Goal: Task Accomplishment & Management: Complete application form

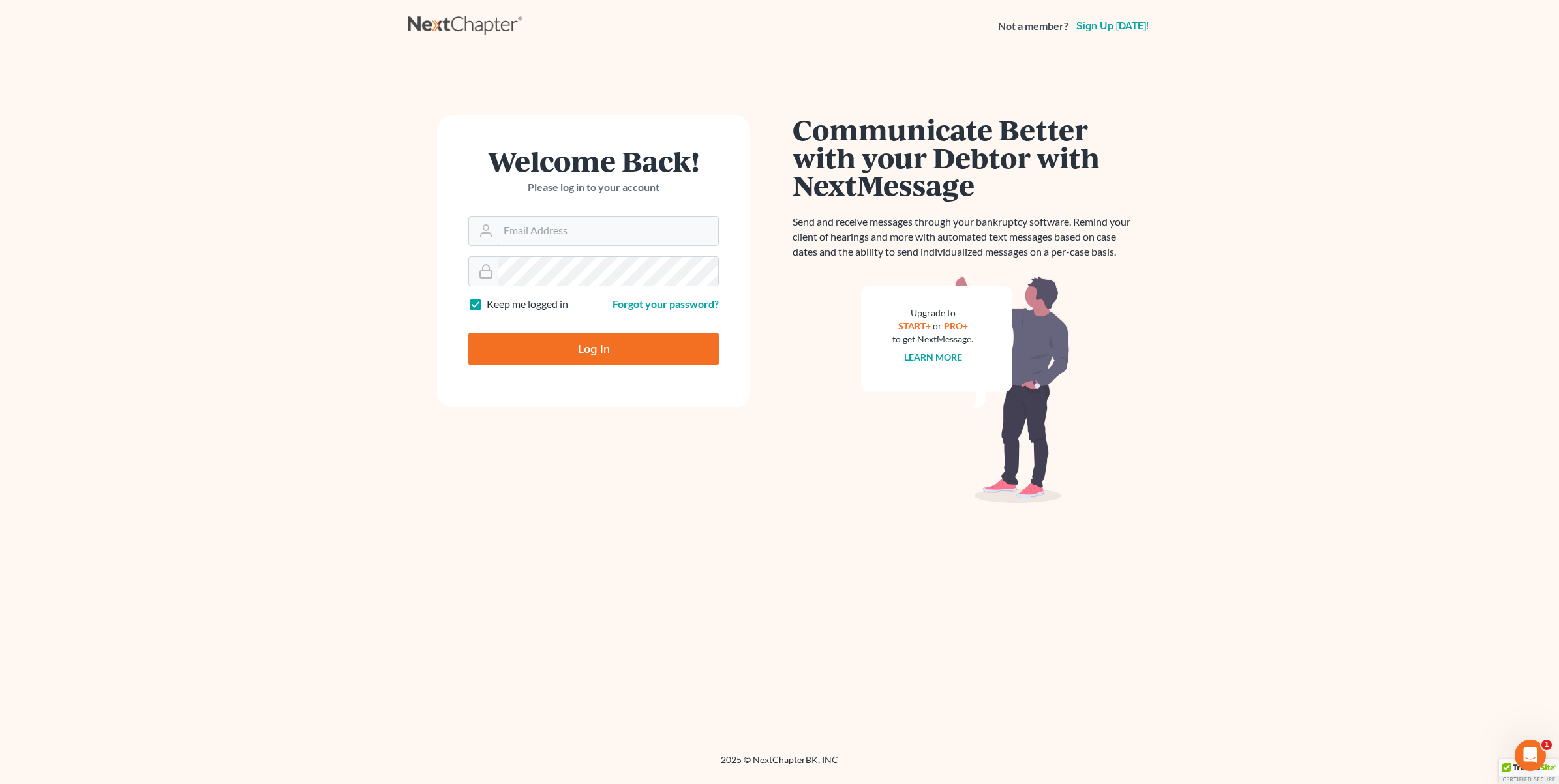
type input "[EMAIL_ADDRESS][DOMAIN_NAME]"
click at [614, 357] on input "Log In" at bounding box center [594, 349] width 250 height 33
type input "Thinking..."
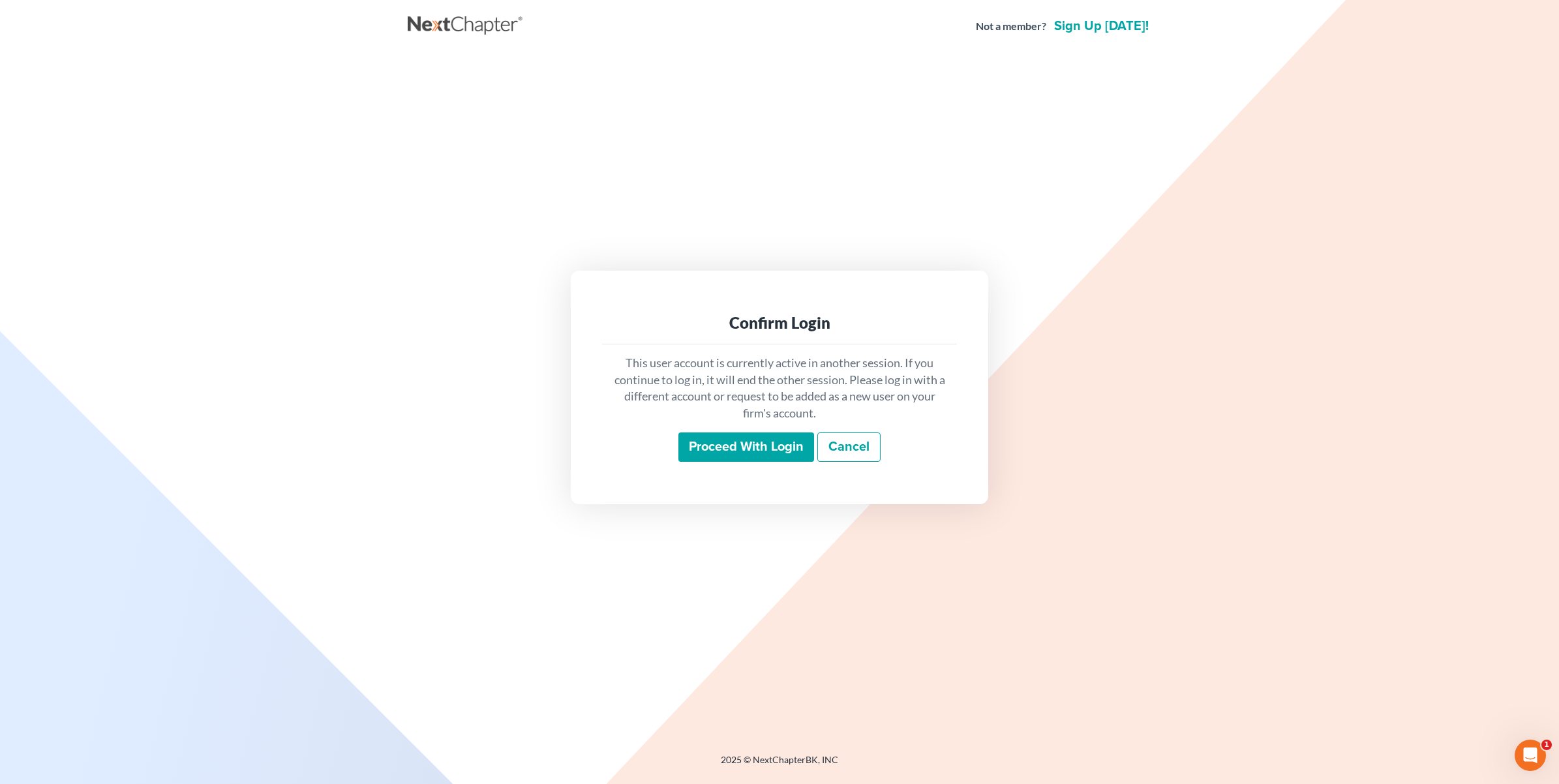
click at [764, 448] on input "Proceed with login" at bounding box center [747, 447] width 136 height 30
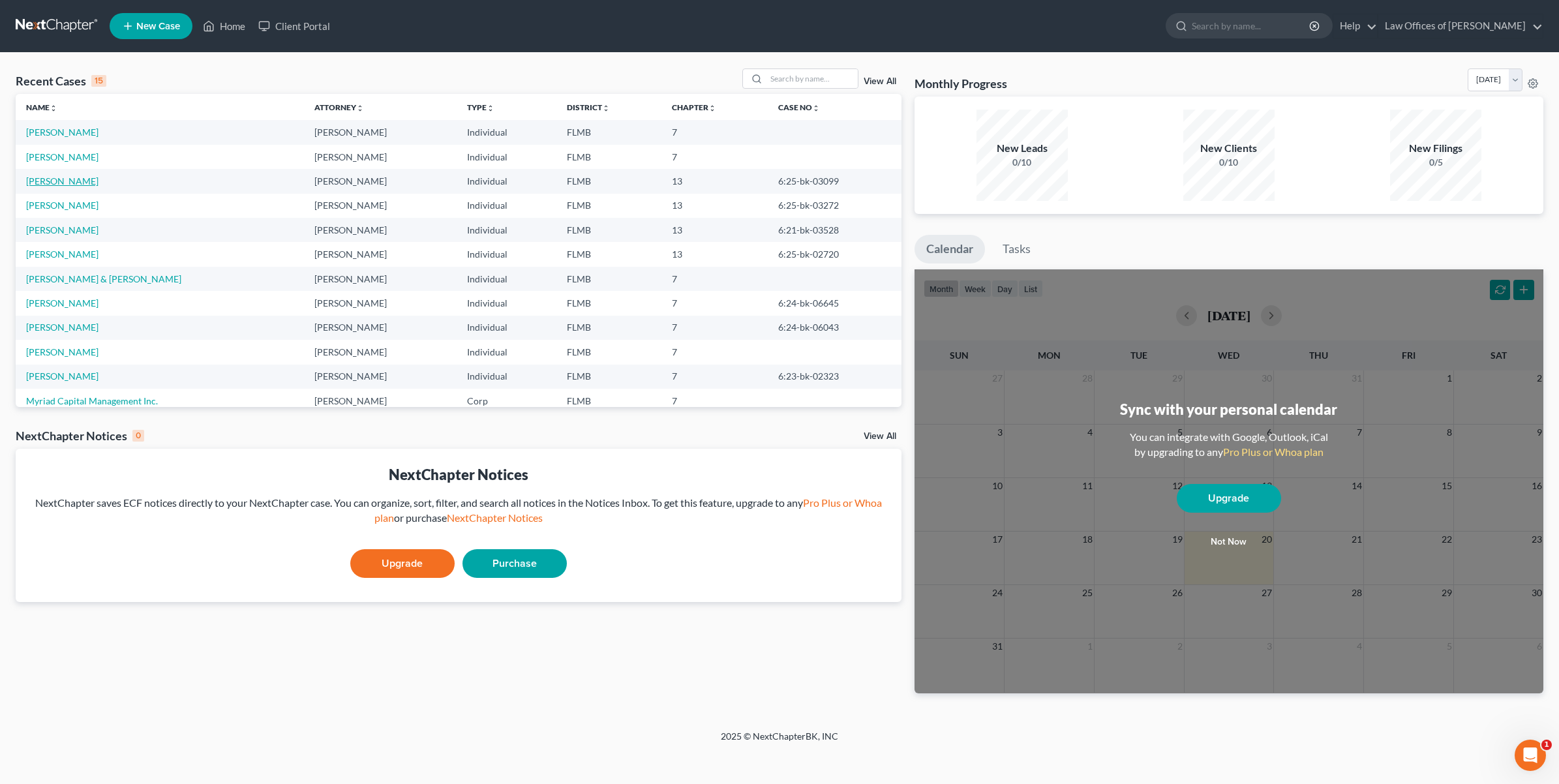
click at [62, 182] on link "[PERSON_NAME]" at bounding box center [62, 181] width 73 height 11
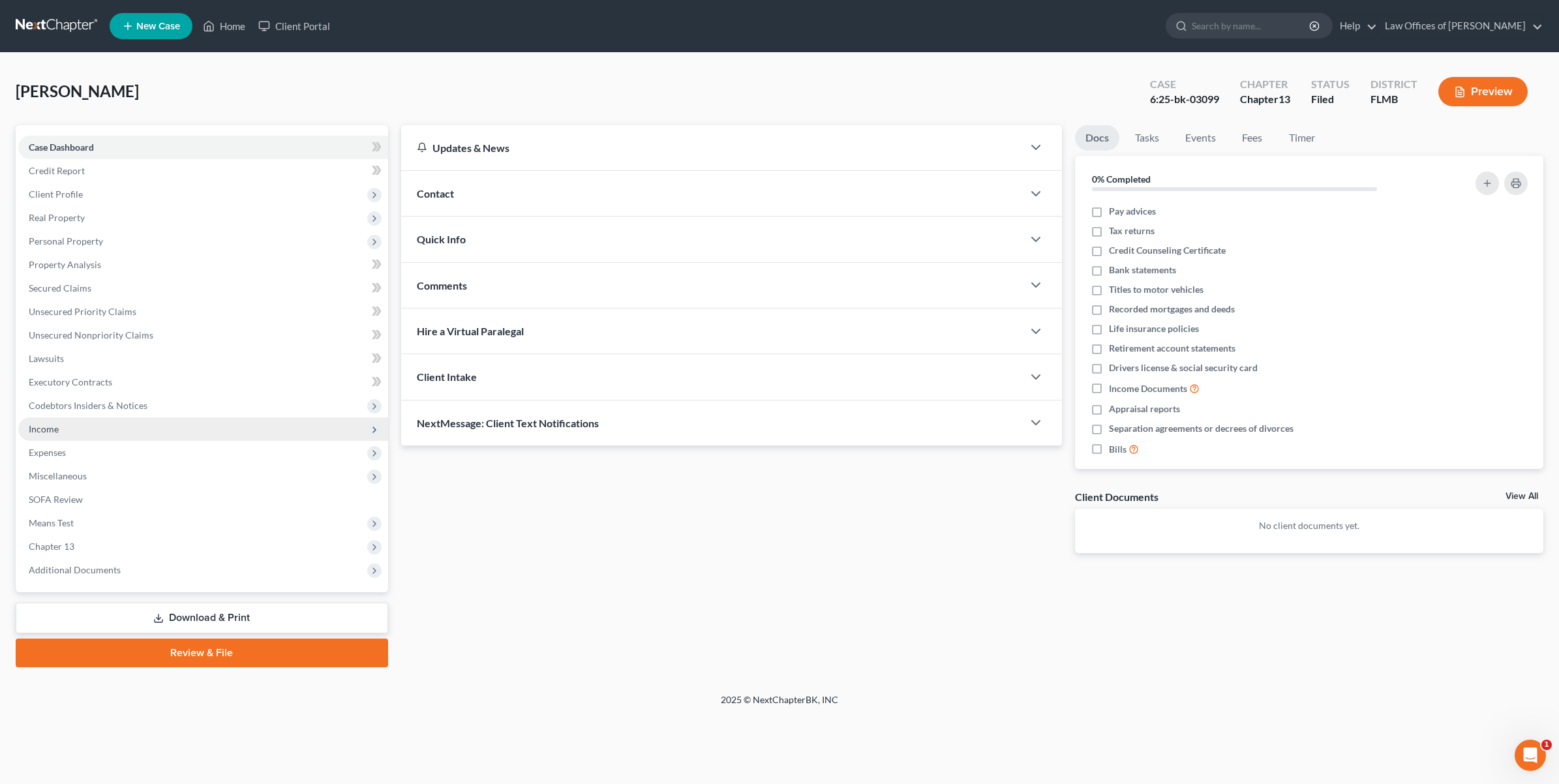
click at [30, 427] on span "Income" at bounding box center [44, 429] width 30 height 11
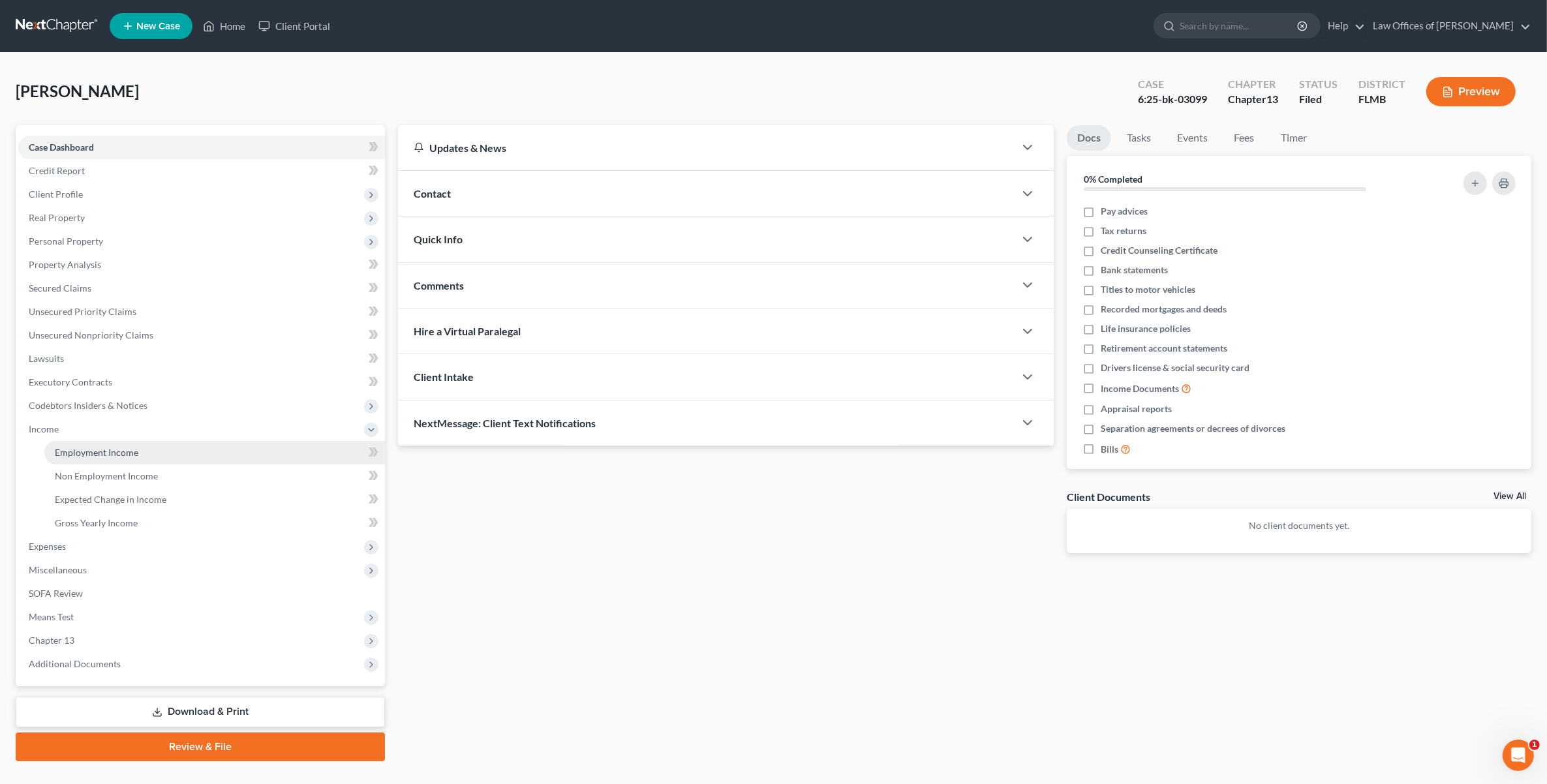
click at [128, 450] on span "Employment Income" at bounding box center [97, 452] width 84 height 11
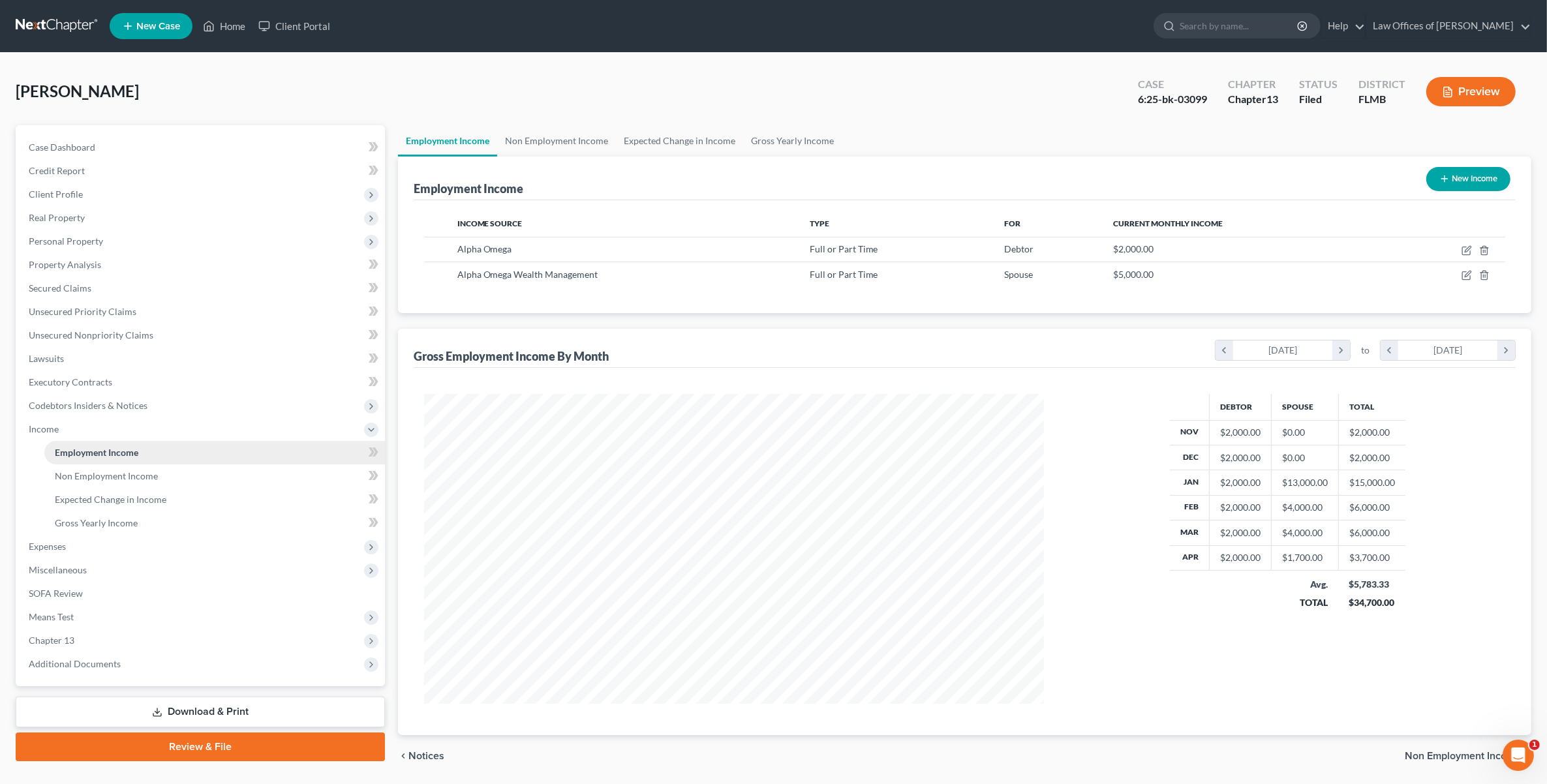
scroll to position [310, 646]
click at [51, 543] on span "Expenses" at bounding box center [47, 546] width 37 height 11
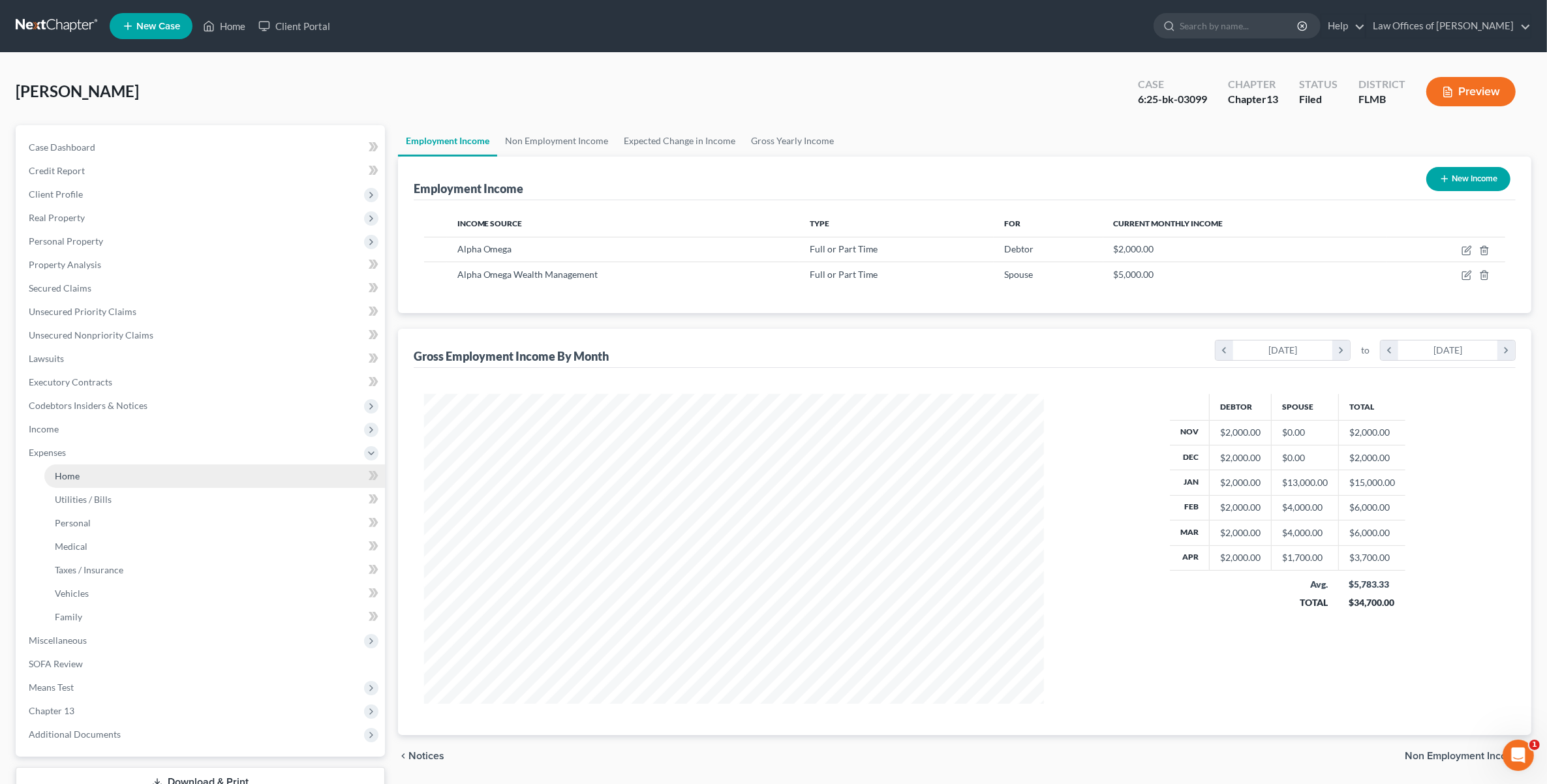
click at [69, 476] on span "Home" at bounding box center [67, 475] width 25 height 11
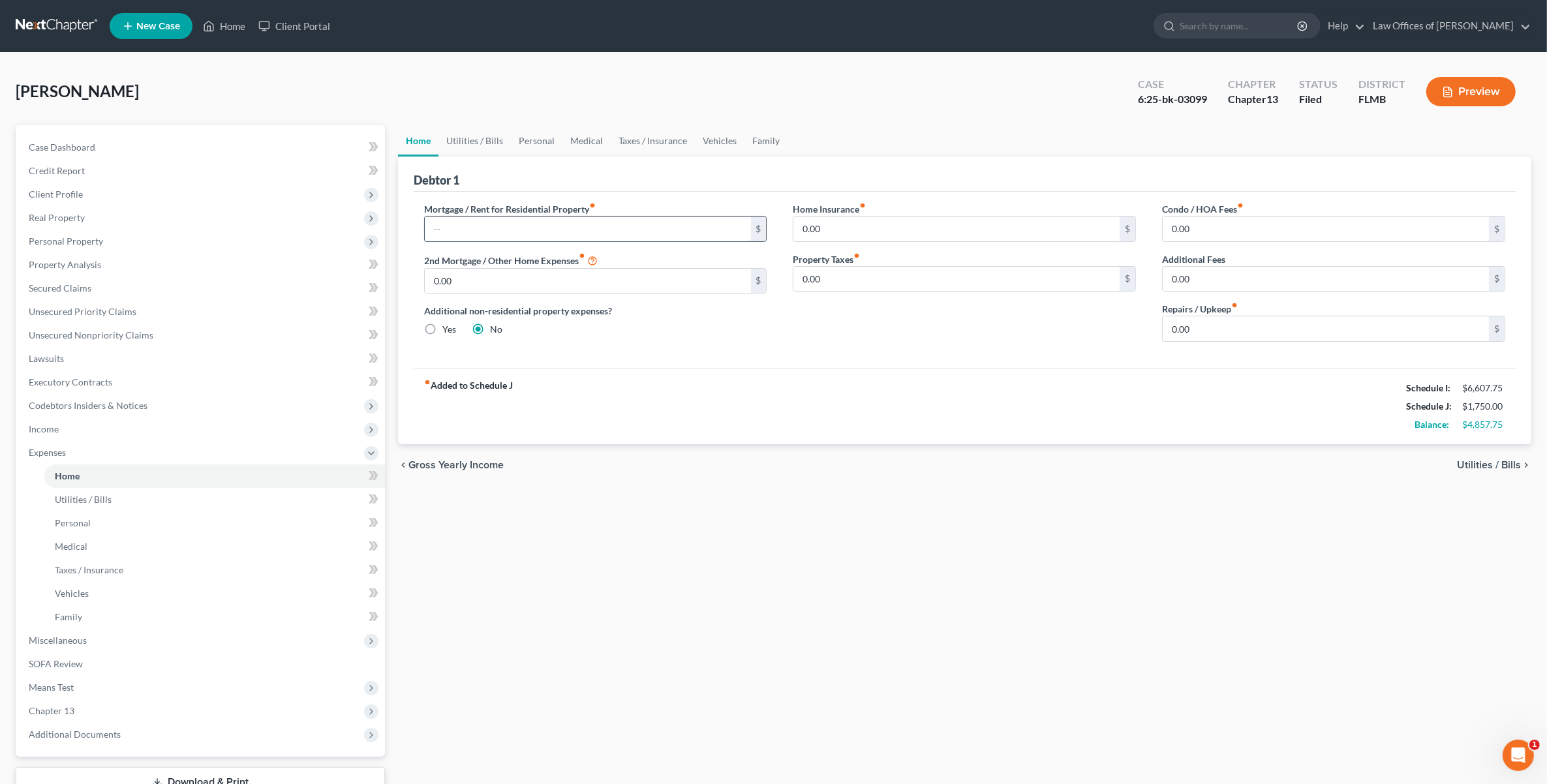
click at [519, 235] on input "text" at bounding box center [588, 229] width 326 height 25
type input "6,950.00"
click at [472, 151] on link "Utilities / Bills" at bounding box center [475, 141] width 73 height 32
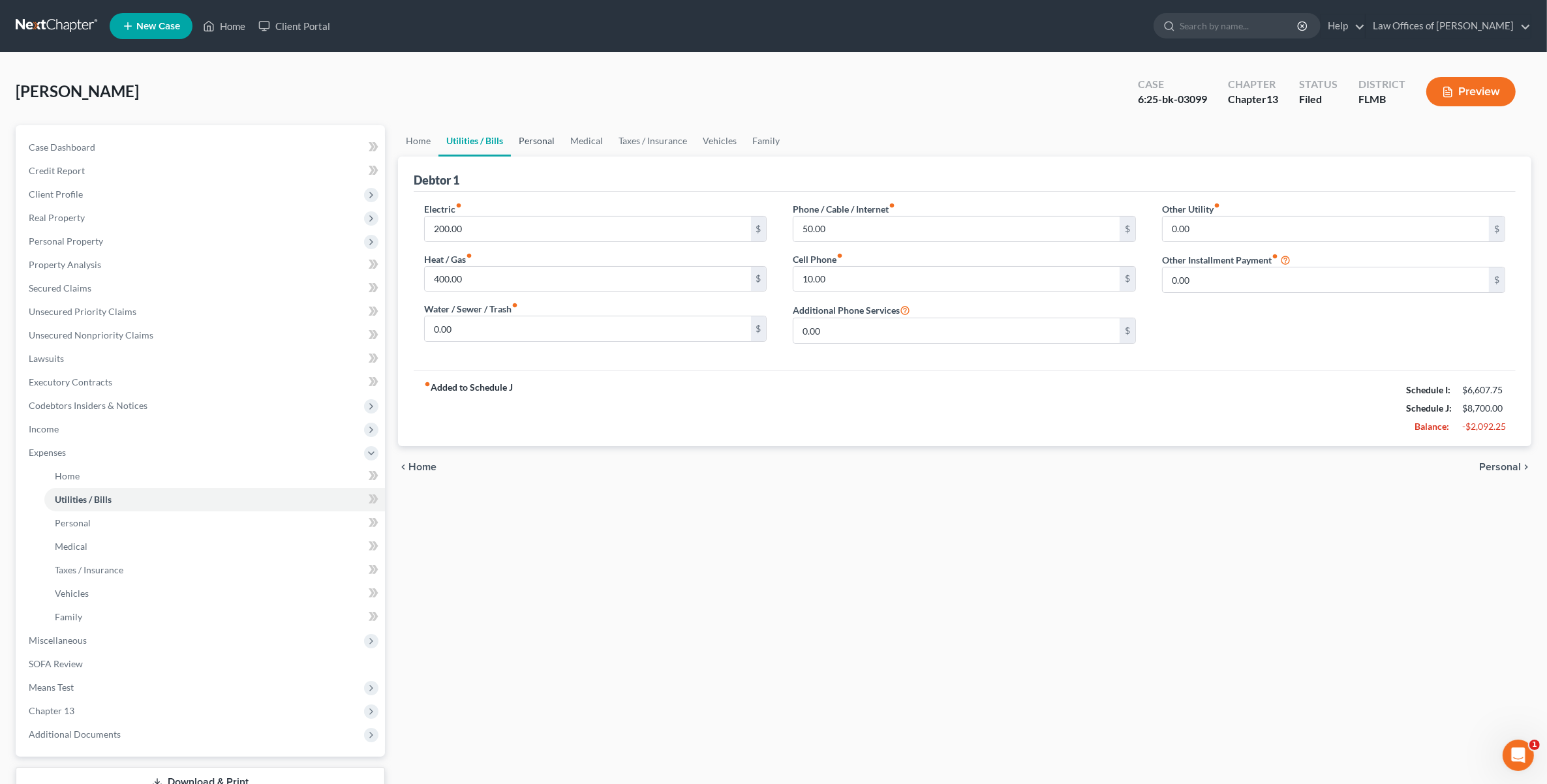
click at [542, 134] on link "Personal" at bounding box center [536, 141] width 51 height 32
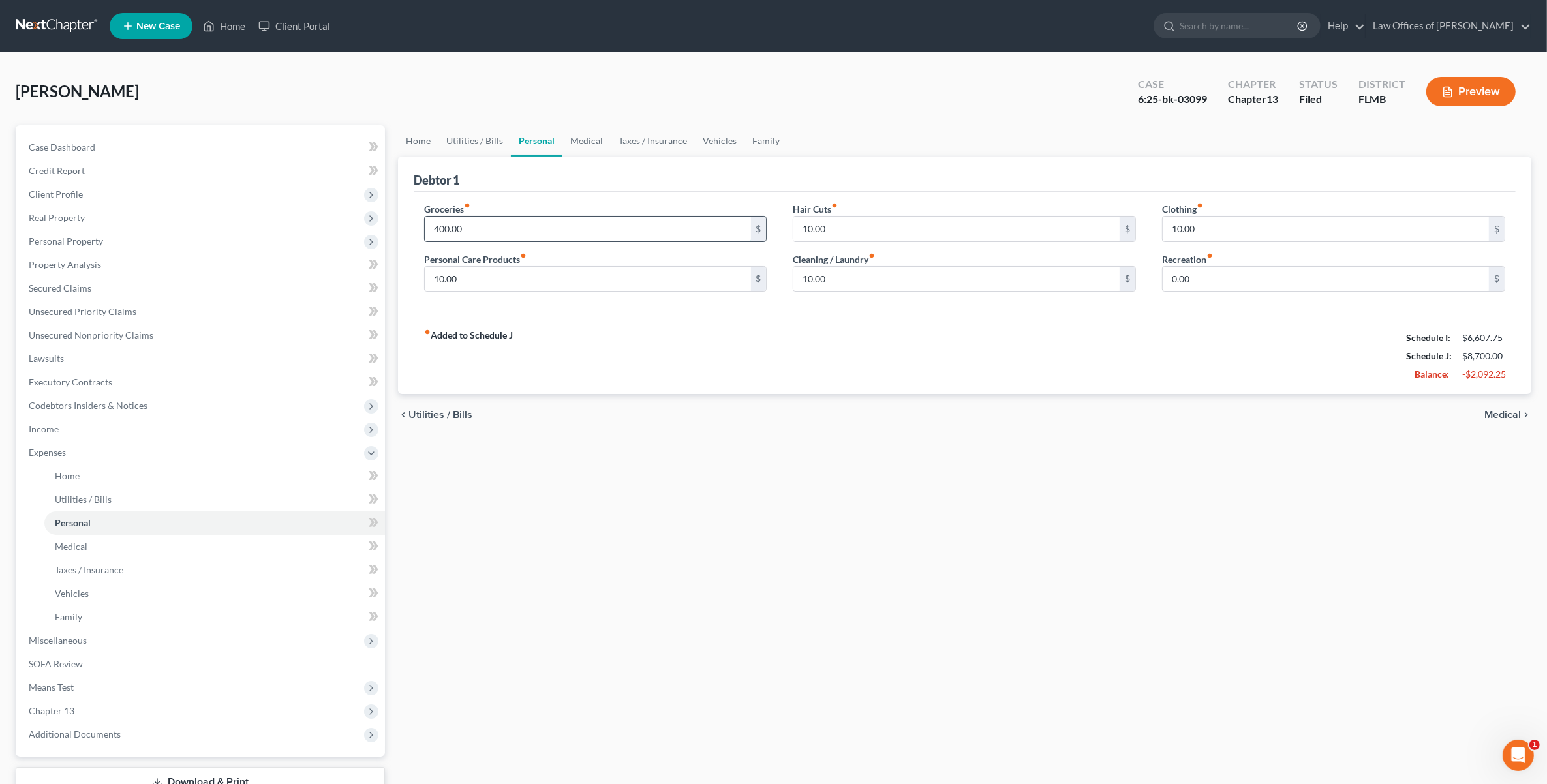
click at [572, 233] on input "400.00" at bounding box center [588, 229] width 326 height 25
click at [595, 145] on link "Medical" at bounding box center [586, 141] width 48 height 32
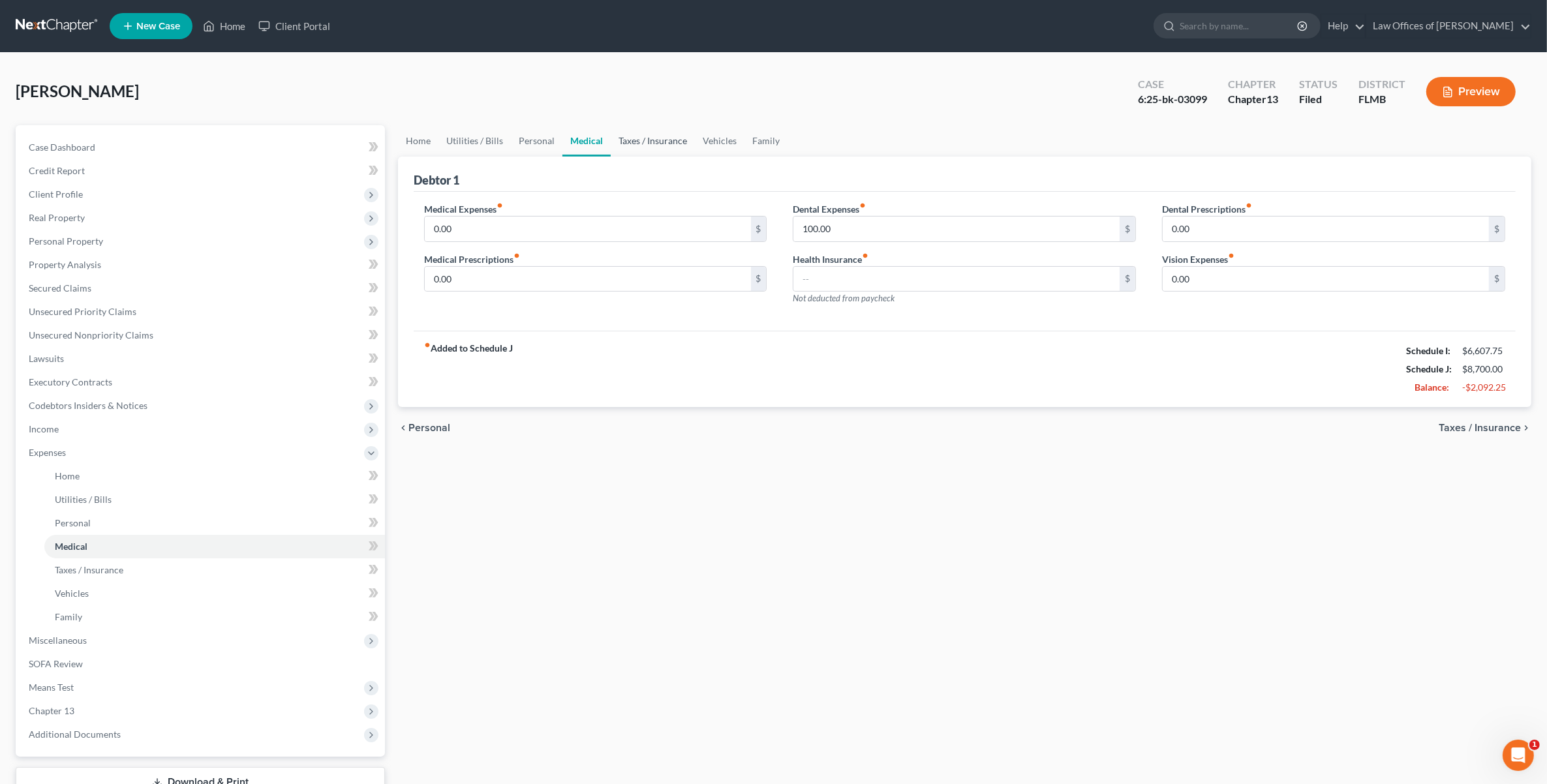
click at [656, 141] on link "Taxes / Insurance" at bounding box center [653, 141] width 84 height 32
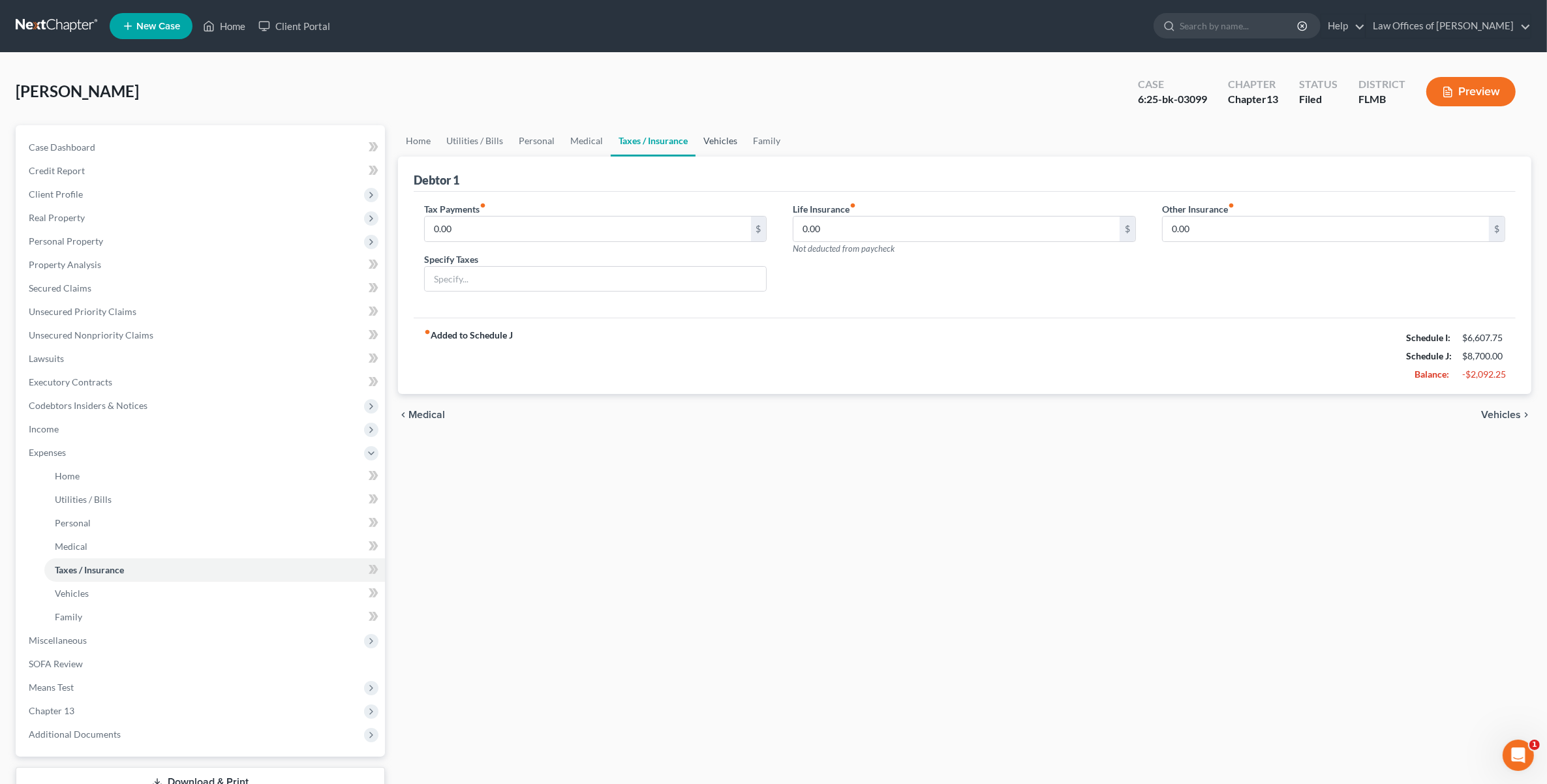
click at [722, 143] on link "Vehicles" at bounding box center [720, 141] width 49 height 32
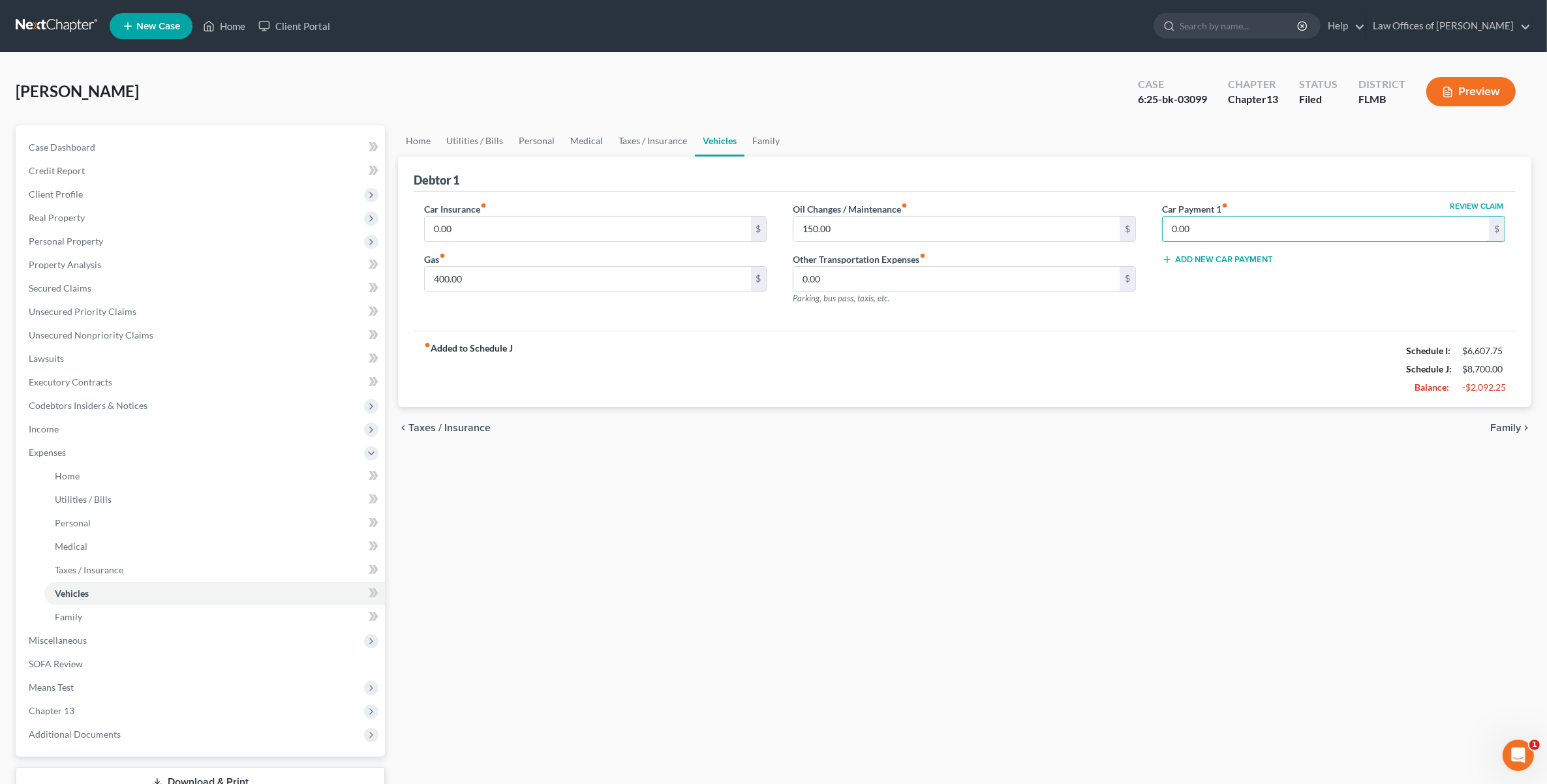
type input "9"
type input "850.00"
click at [756, 145] on link "Family" at bounding box center [766, 141] width 43 height 32
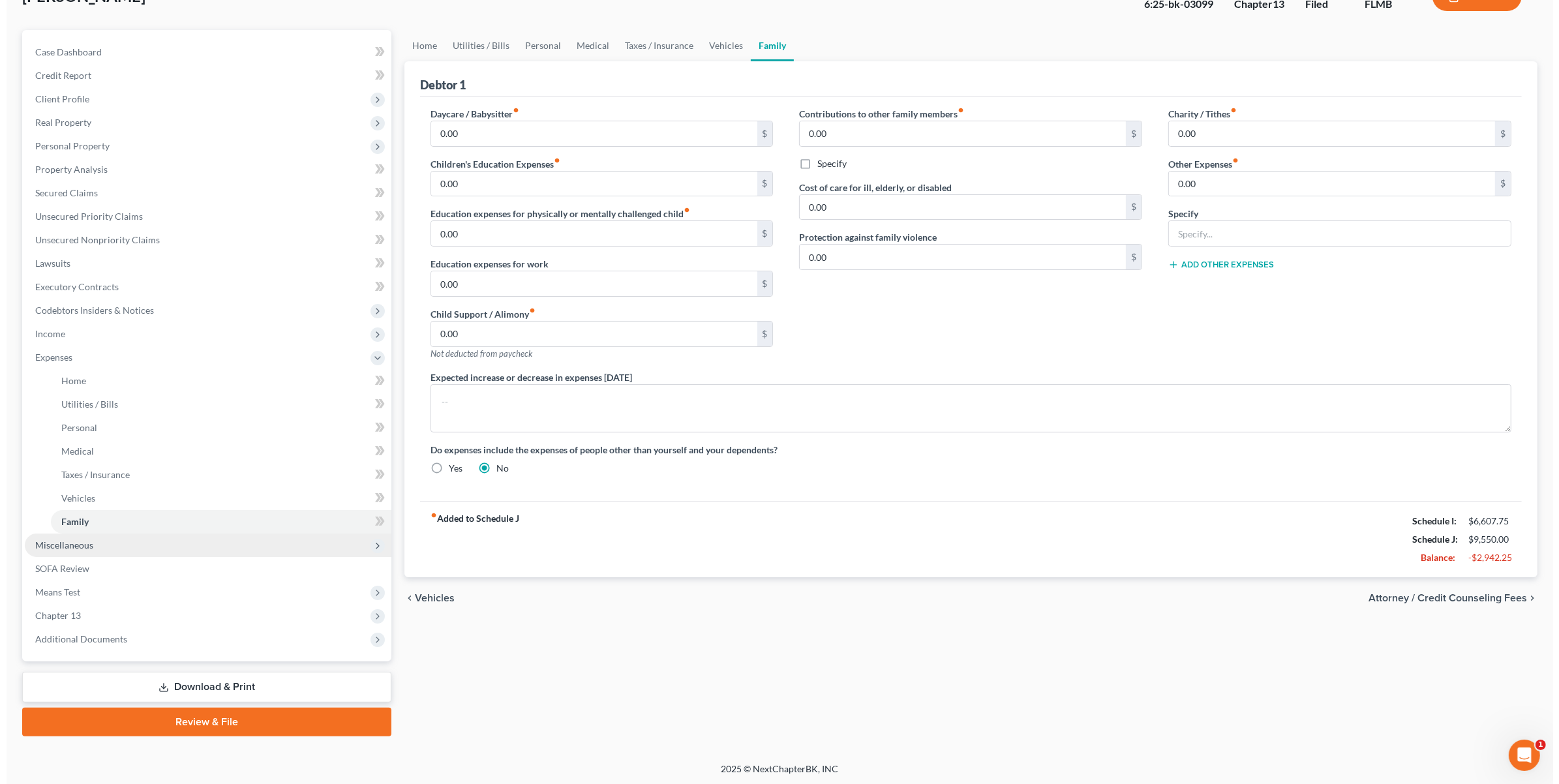
scroll to position [96, 0]
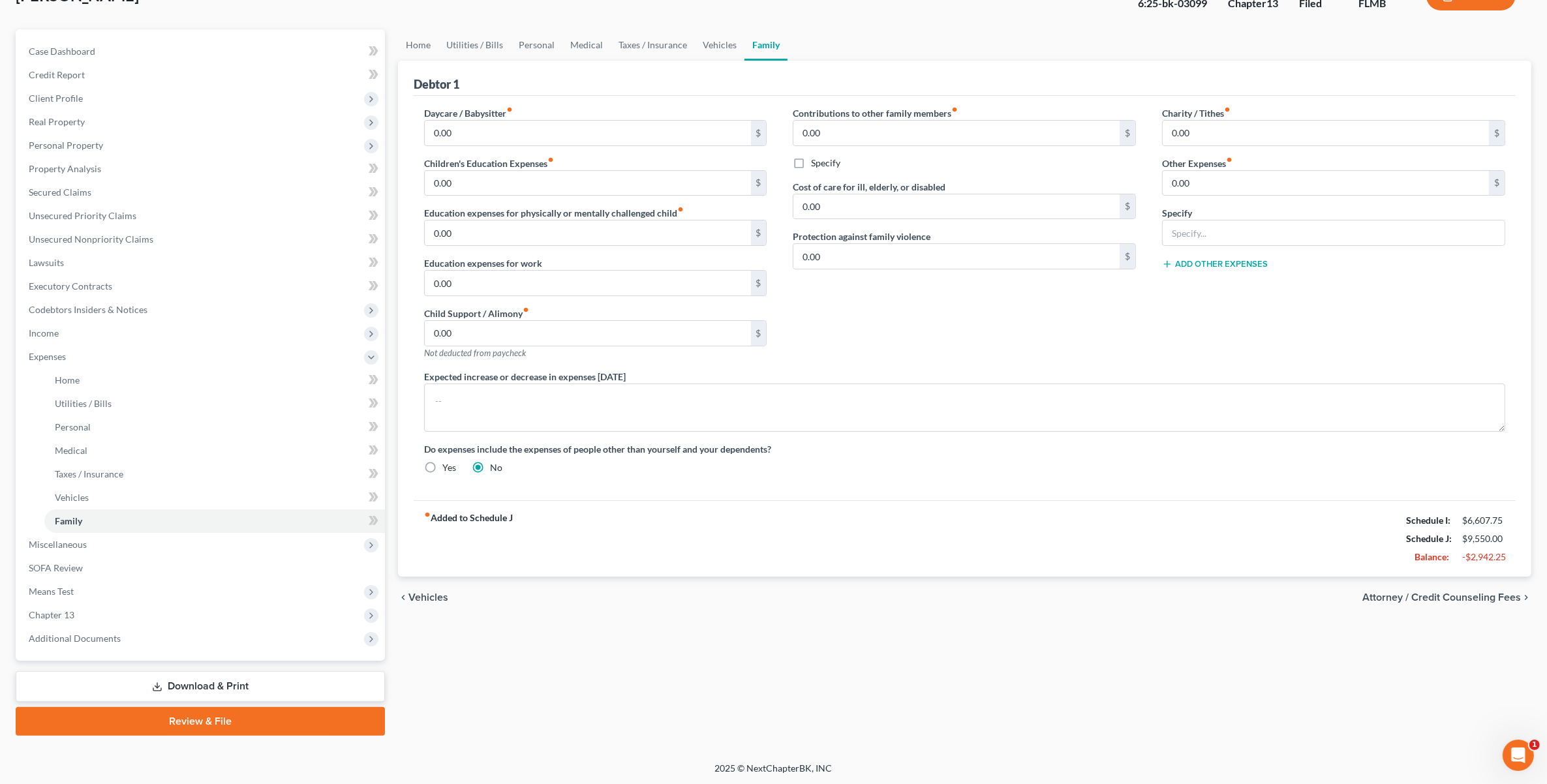
click at [296, 674] on link "Download & Print" at bounding box center [200, 686] width 369 height 31
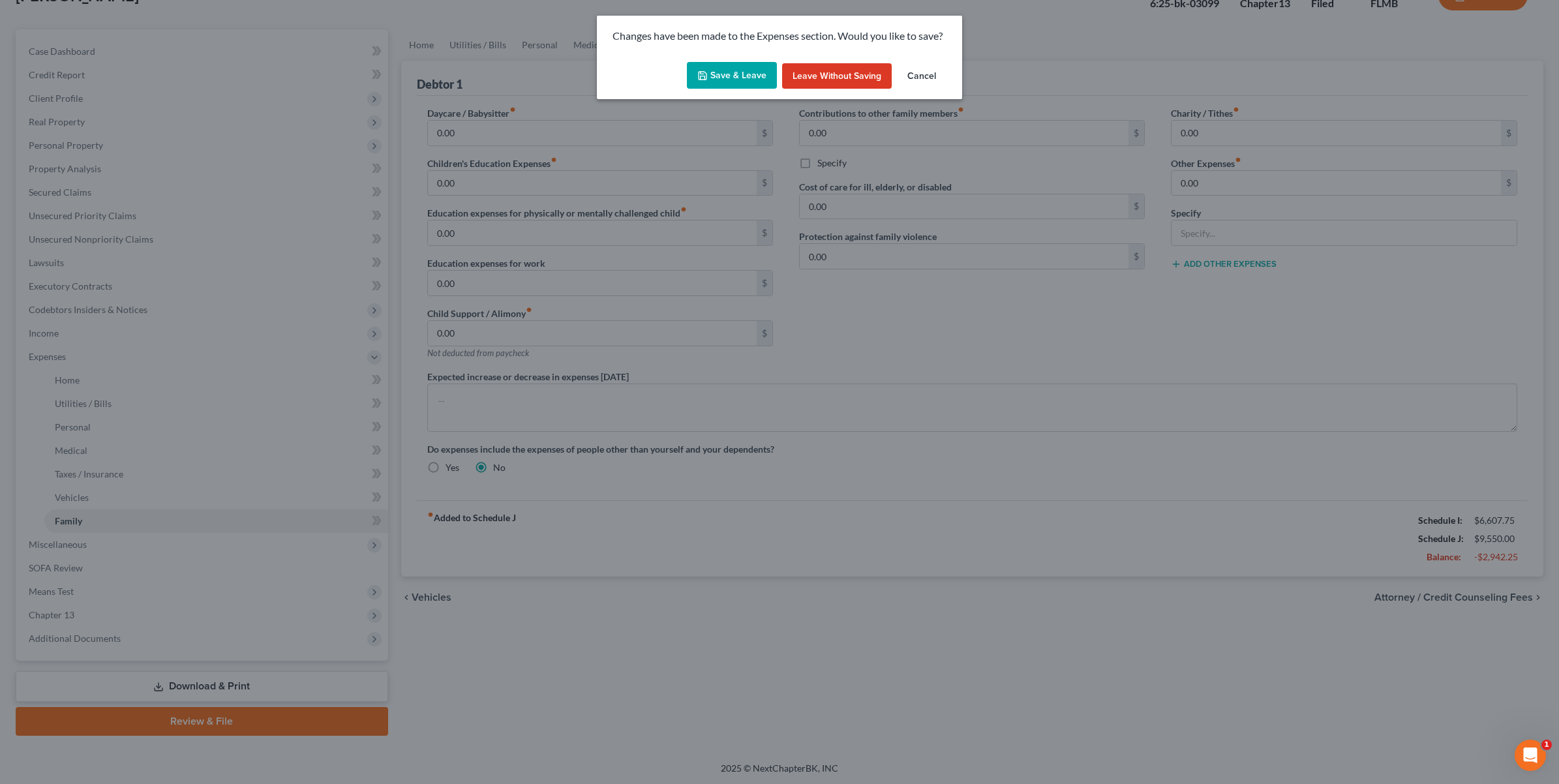
click at [911, 86] on button "Cancel" at bounding box center [922, 76] width 49 height 26
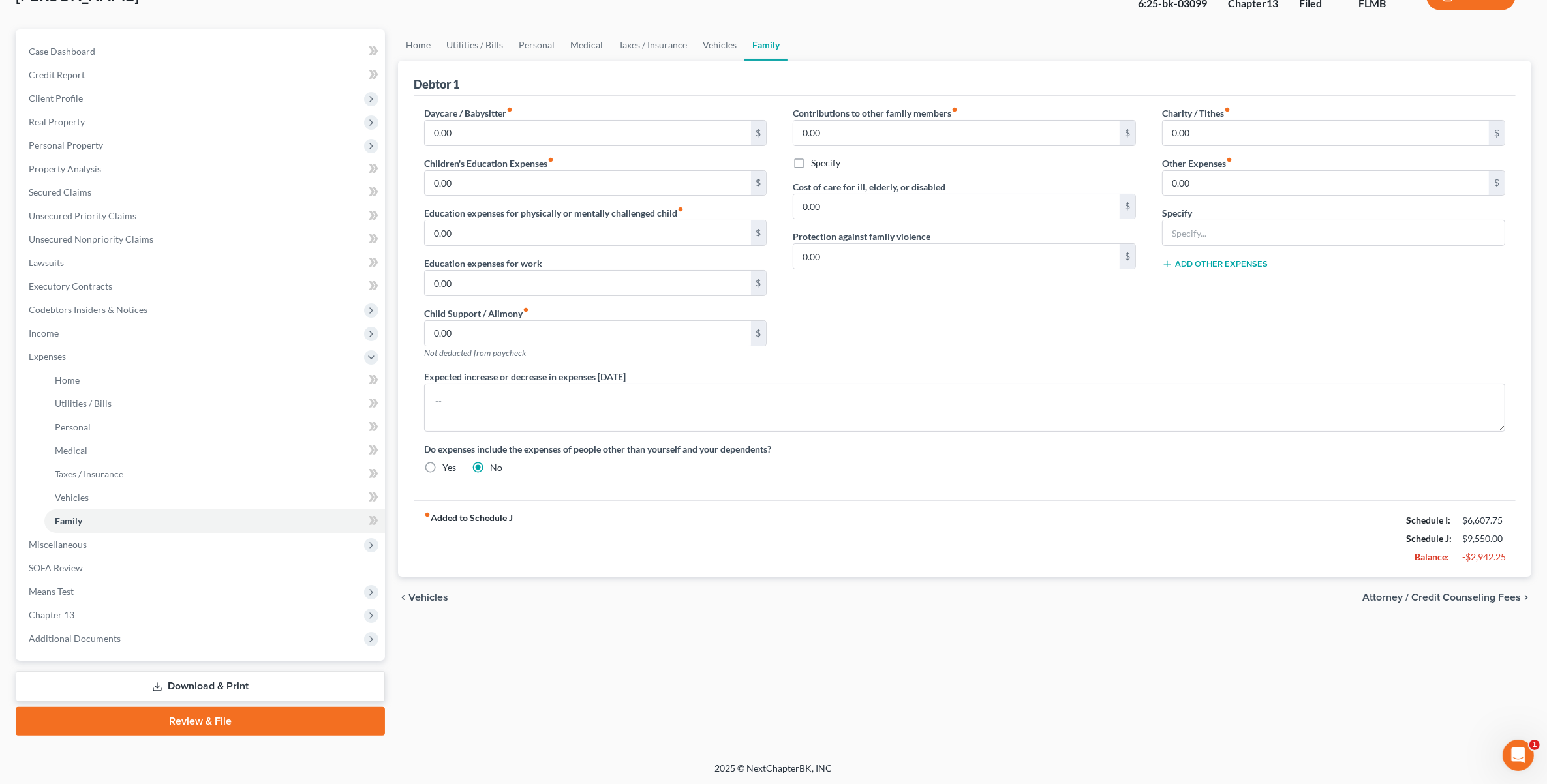
click at [232, 692] on link "Download & Print" at bounding box center [200, 686] width 369 height 31
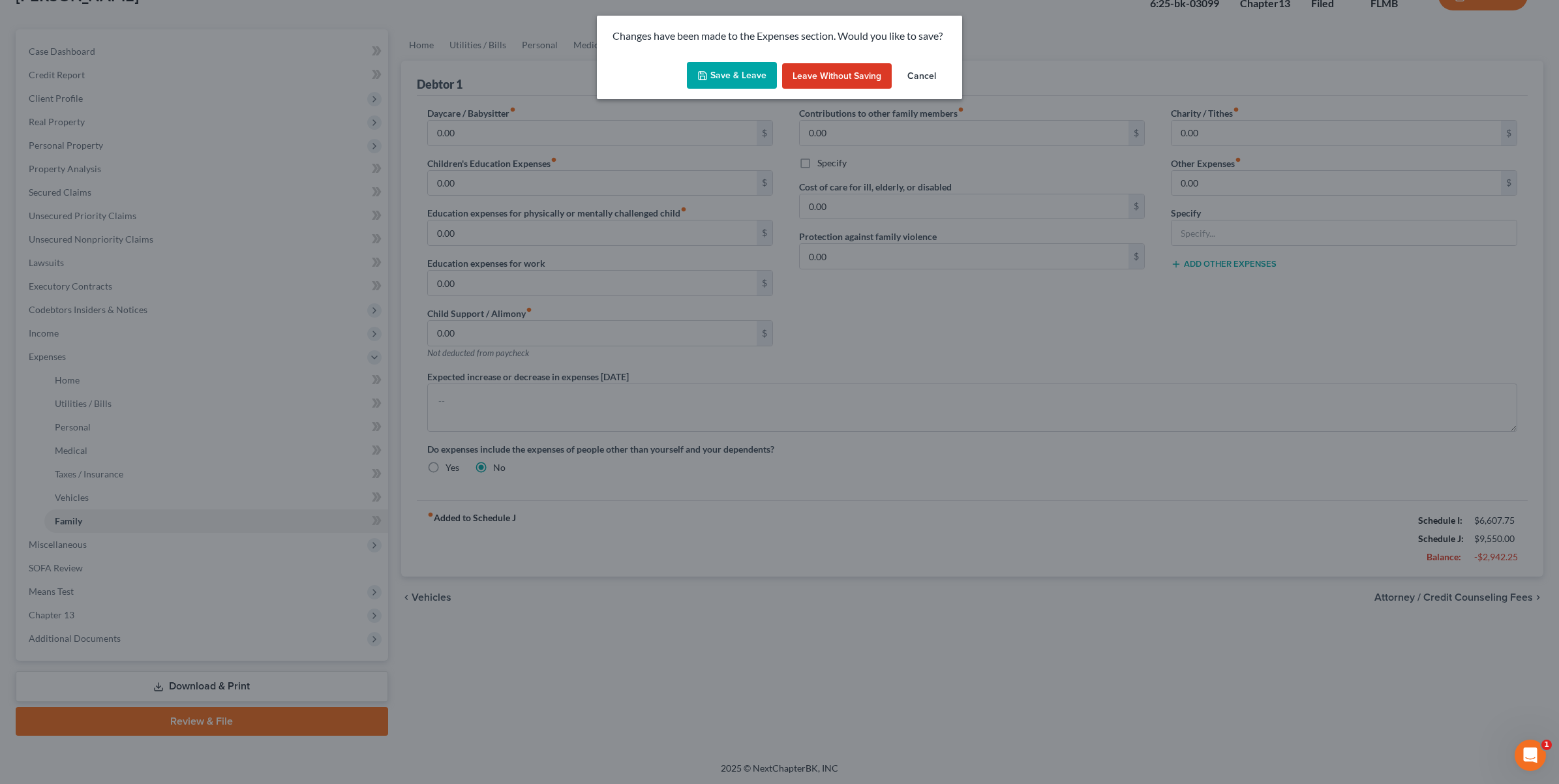
click at [745, 70] on button "Save & Leave" at bounding box center [731, 75] width 90 height 27
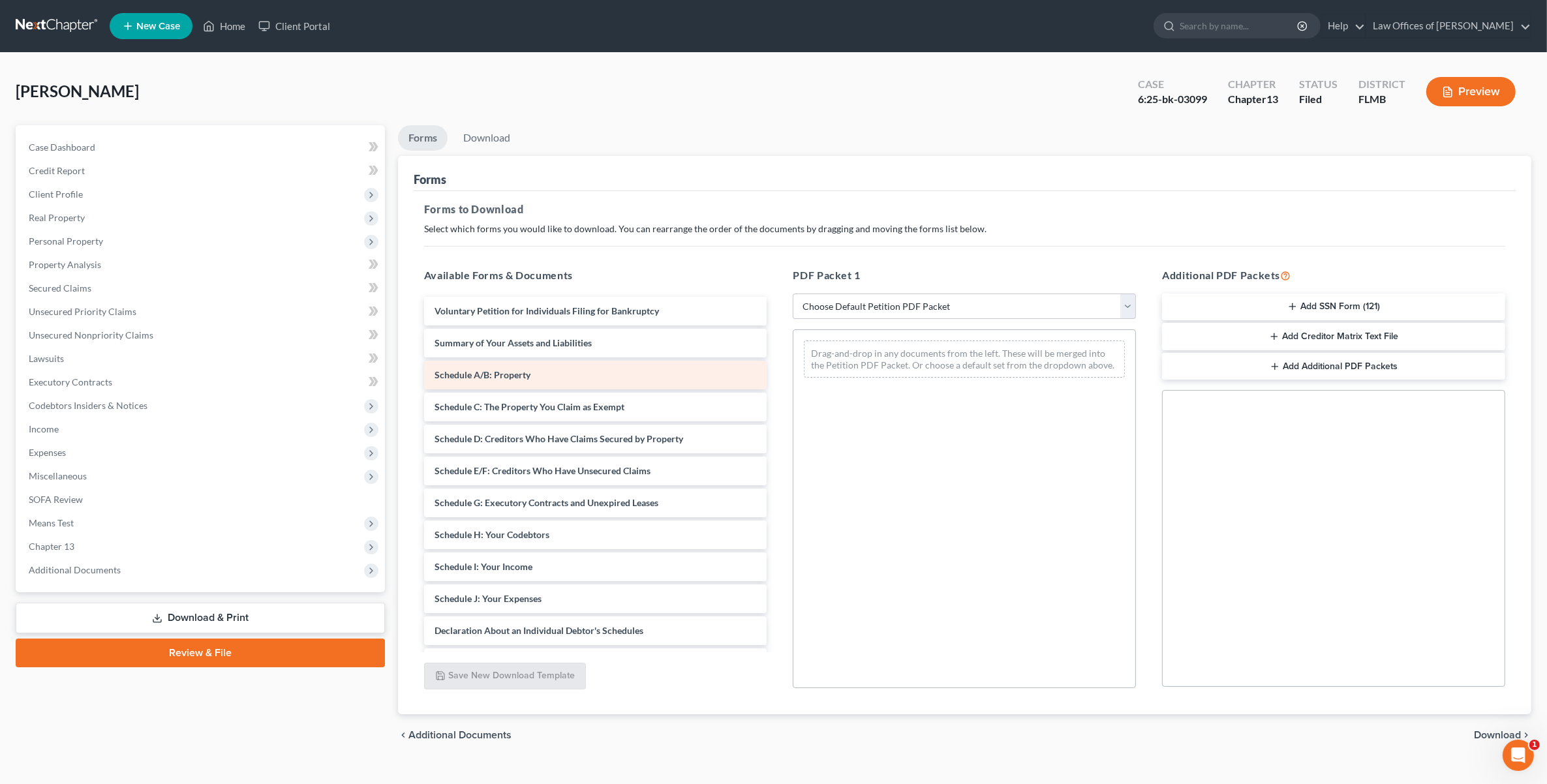
click at [539, 373] on div "Voluntary Petition for Individuals Filing for Bankruptcy Summary of Your Assets…" at bounding box center [596, 567] width 364 height 540
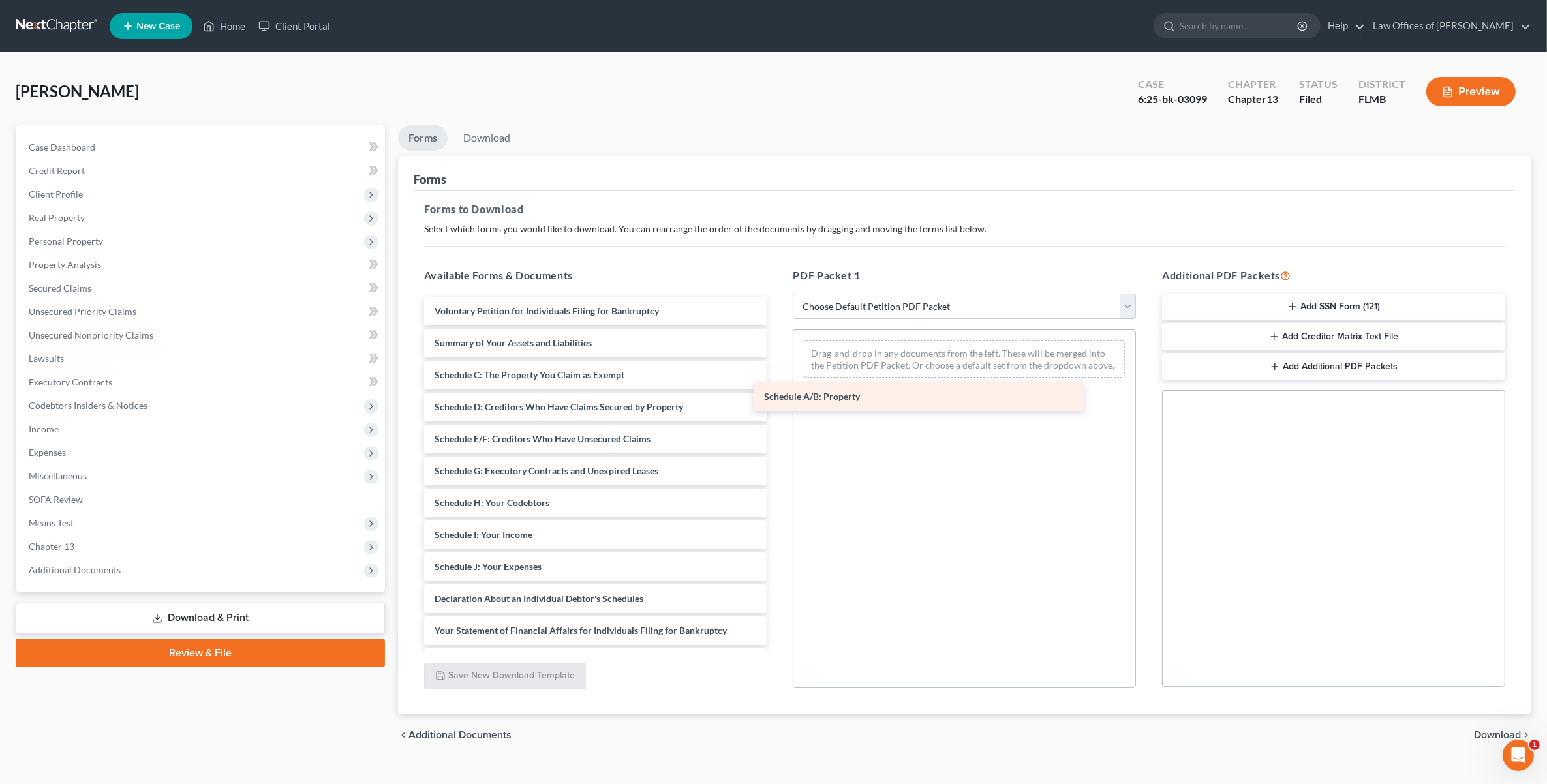
drag, startPoint x: 570, startPoint y: 386, endPoint x: 933, endPoint y: 379, distance: 363.1
click at [778, 380] on div "Schedule A/B: Property Voluntary Petition for Individuals Filing for Bankruptcy…" at bounding box center [596, 551] width 364 height 508
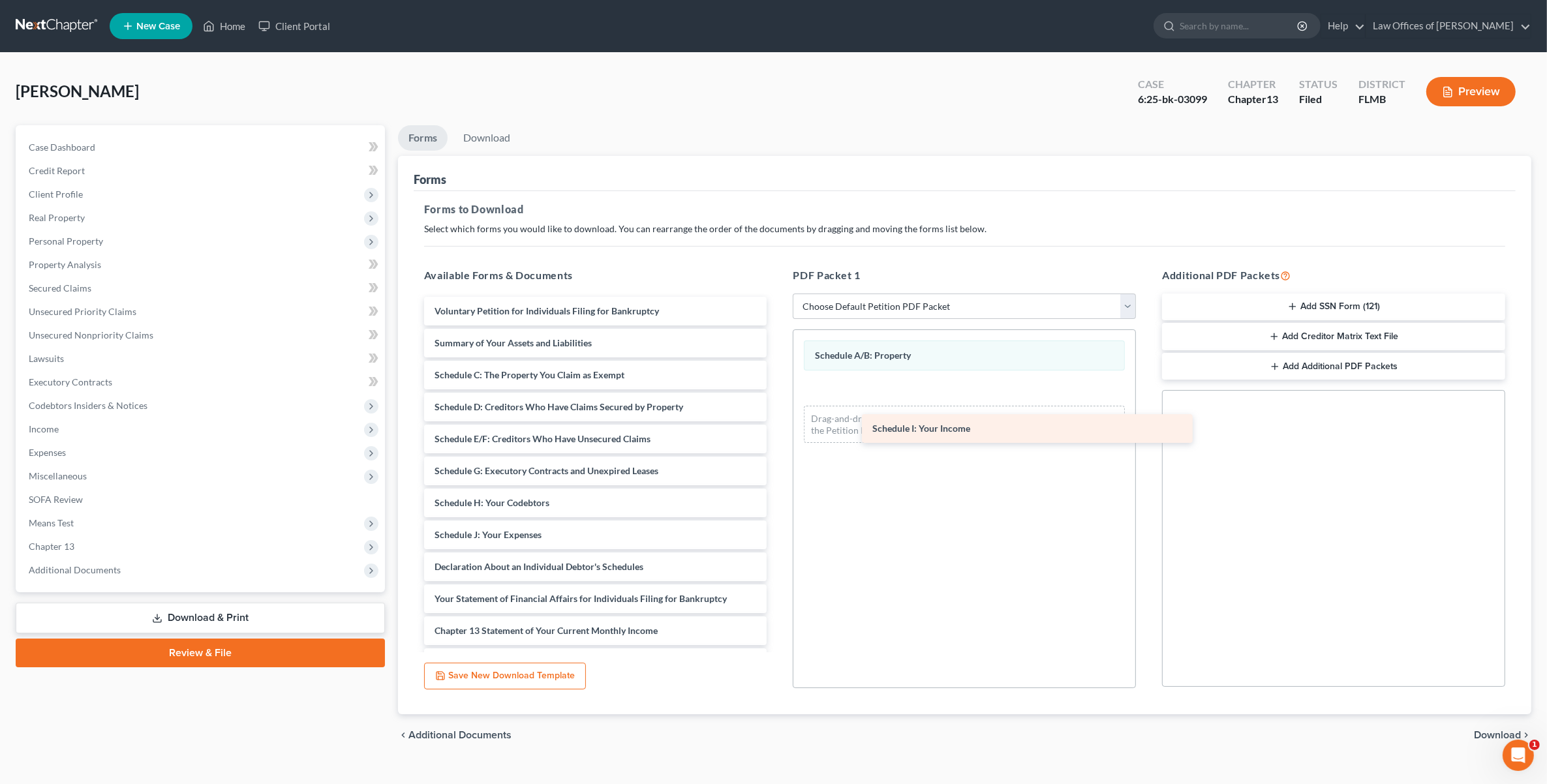
drag, startPoint x: 478, startPoint y: 530, endPoint x: 916, endPoint y: 424, distance: 450.6
click at [778, 424] on div "Schedule I: Your Income Voluntary Petition for Individuals Filing for Bankruptc…" at bounding box center [596, 535] width 364 height 476
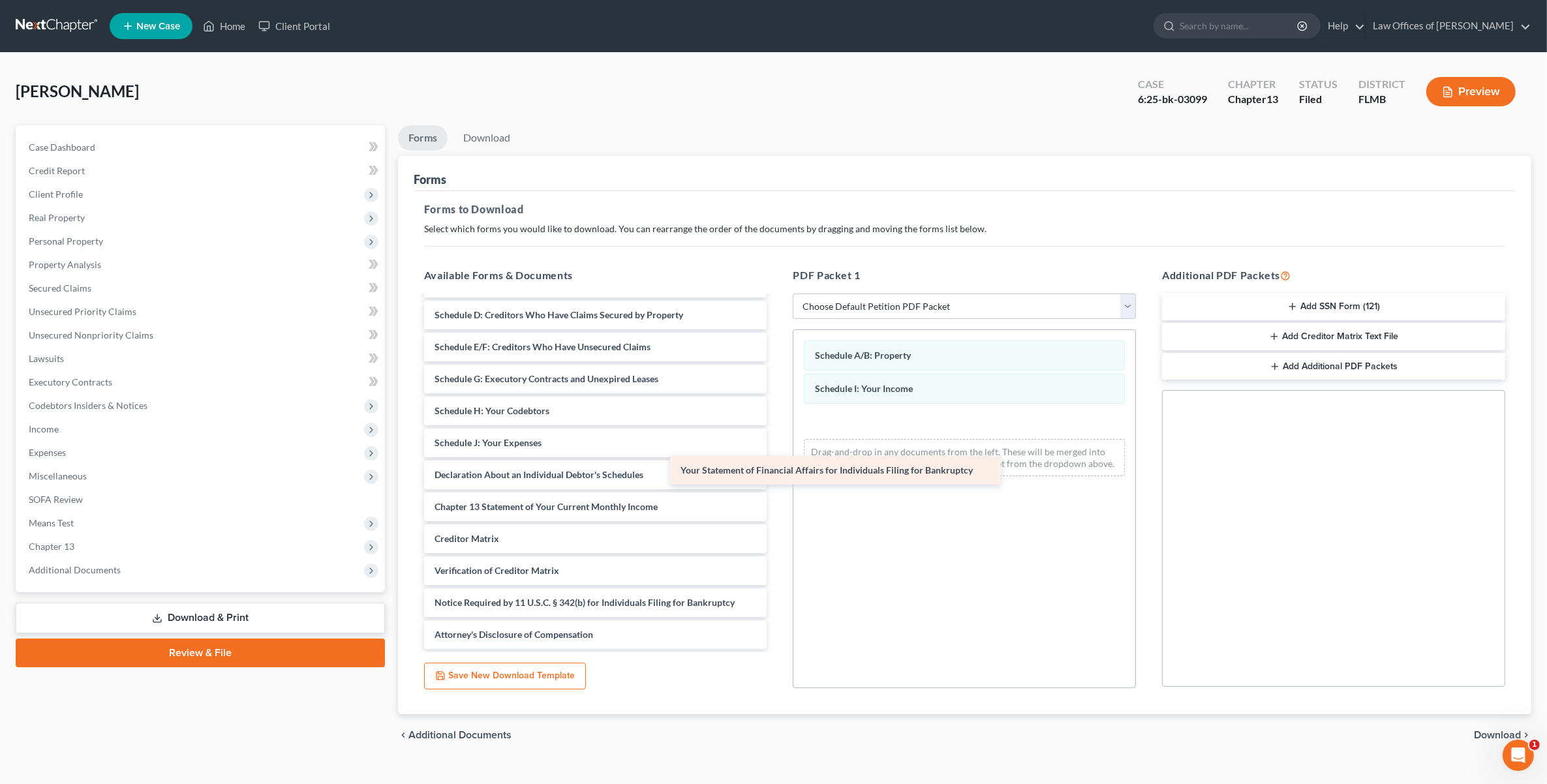
scroll to position [92, 0]
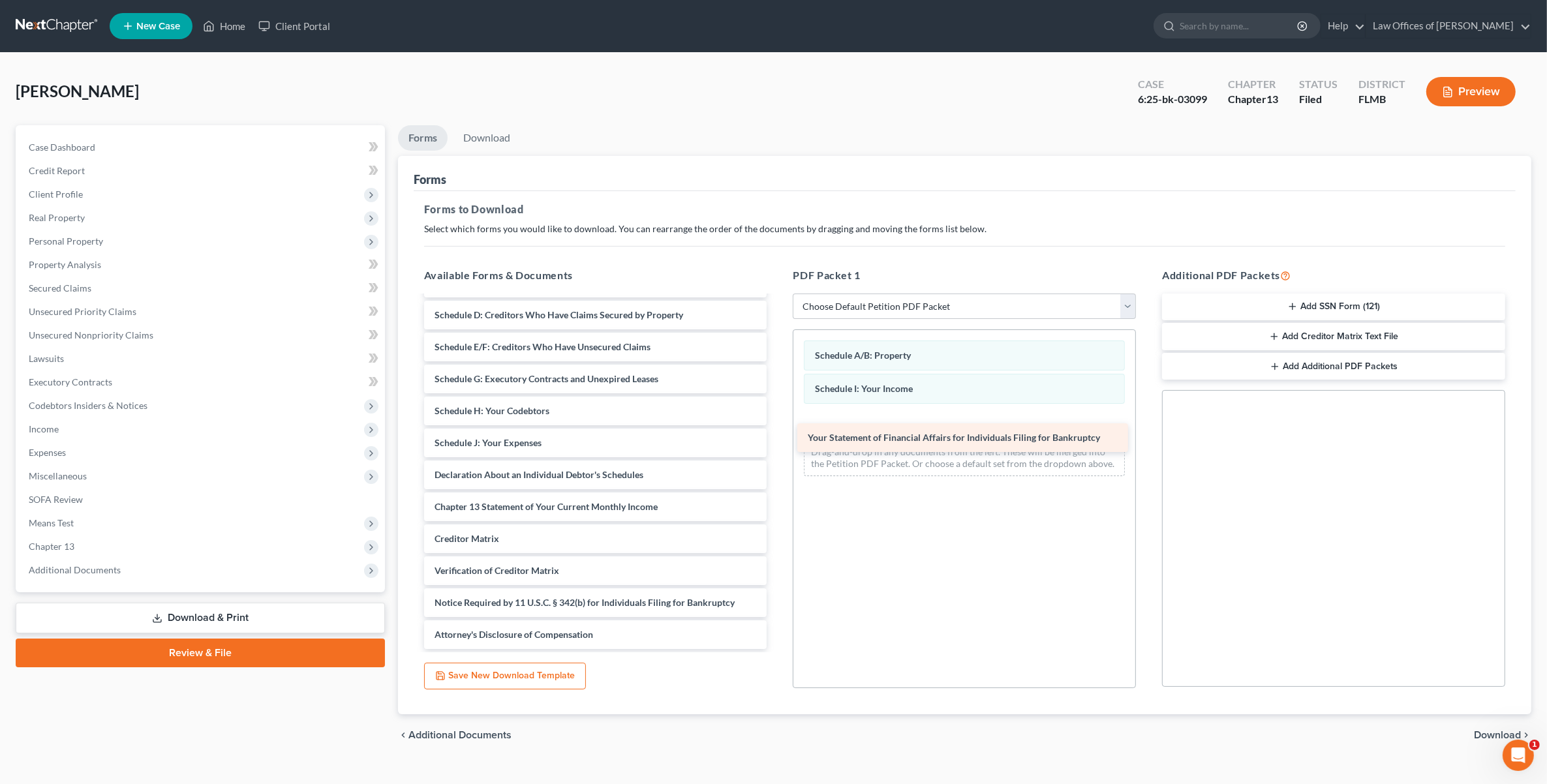
drag, startPoint x: 581, startPoint y: 481, endPoint x: 955, endPoint y: 444, distance: 375.8
click at [778, 444] on div "Your Statement of Financial Affairs for Individuals Filing for Bankruptcy Volun…" at bounding box center [596, 426] width 364 height 444
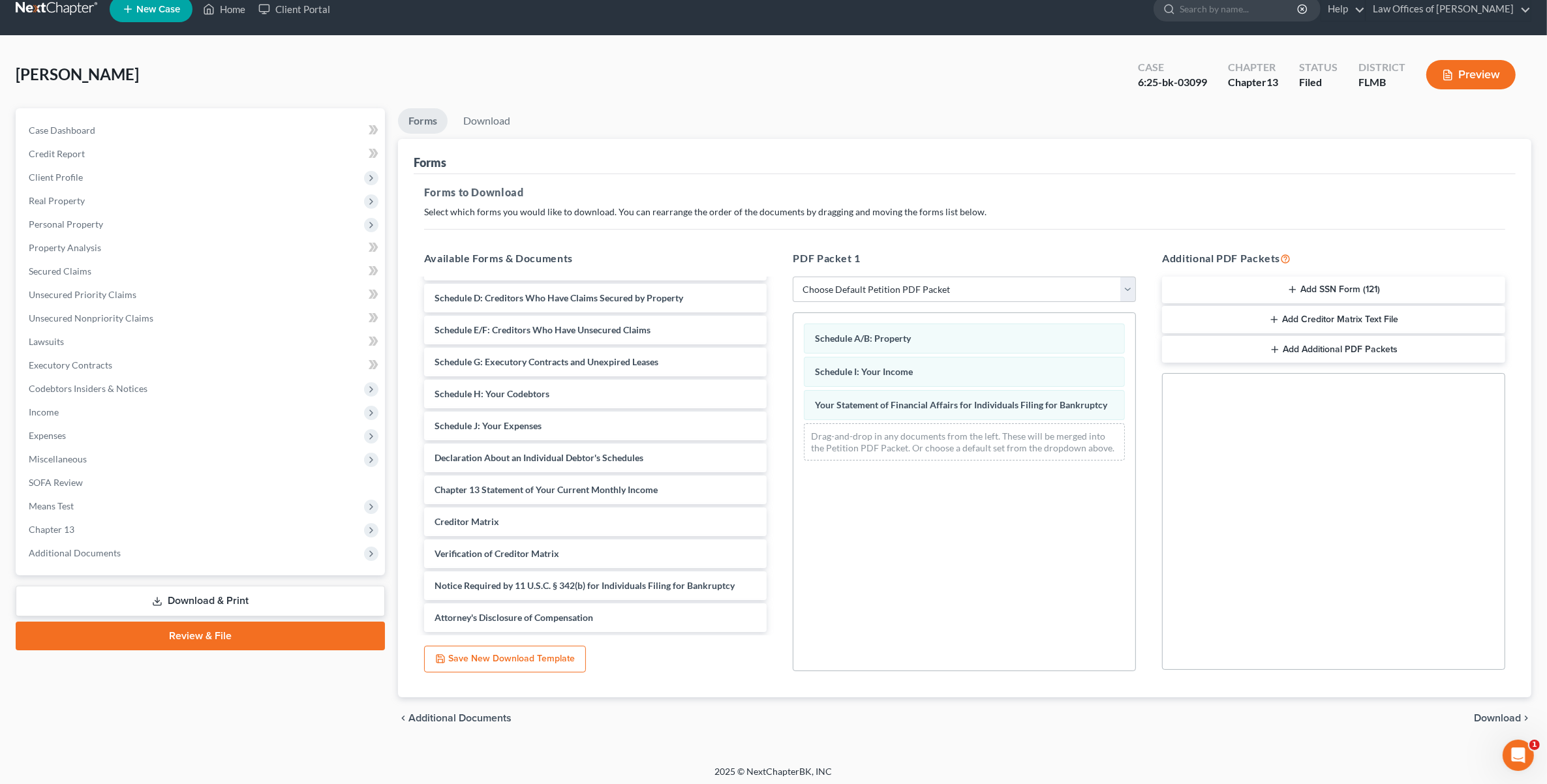
scroll to position [21, 0]
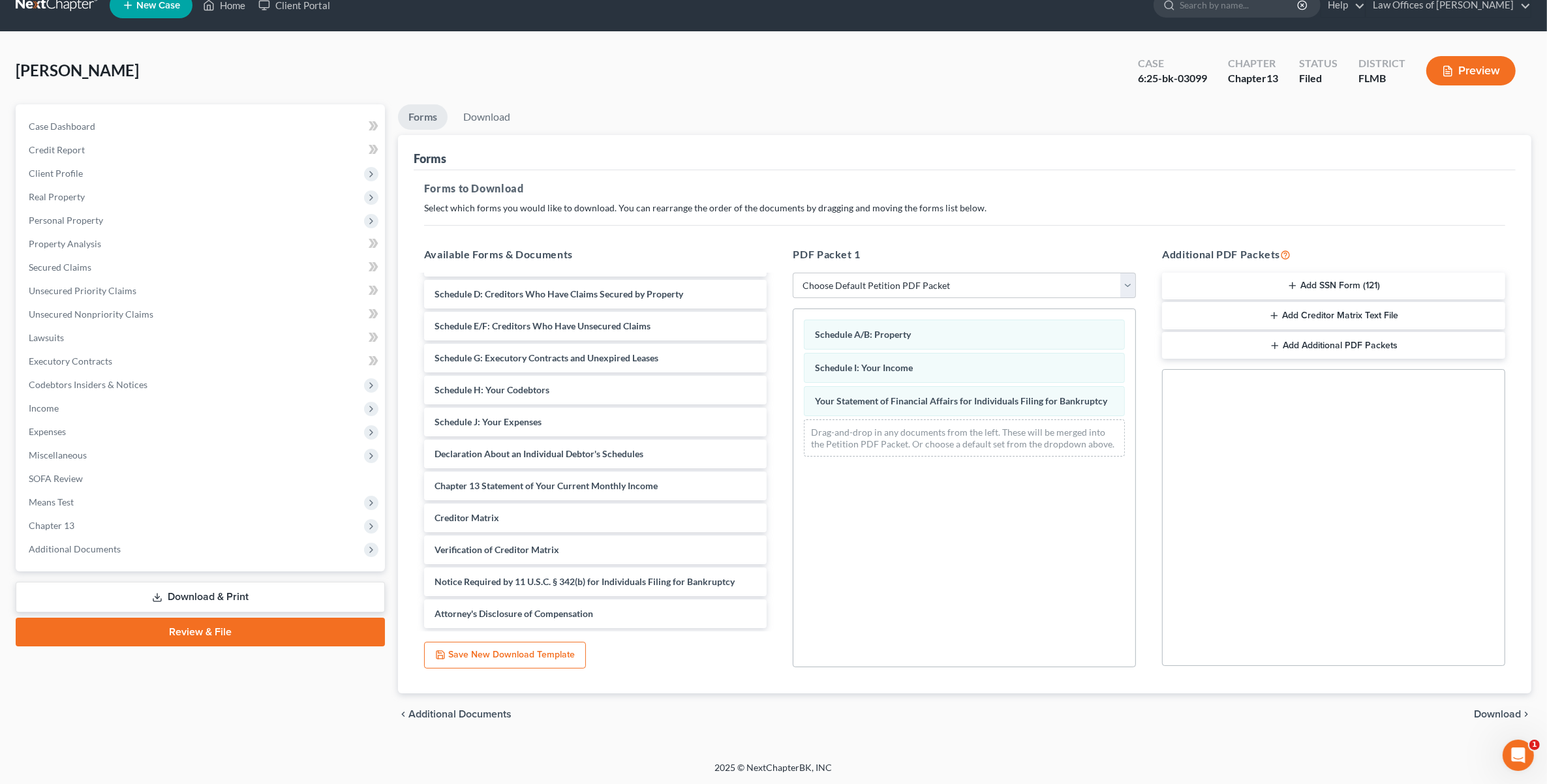
click at [1493, 706] on div "chevron_left Additional Documents Download chevron_right" at bounding box center [964, 713] width 1133 height 42
click at [1493, 714] on span "Download" at bounding box center [1497, 713] width 47 height 10
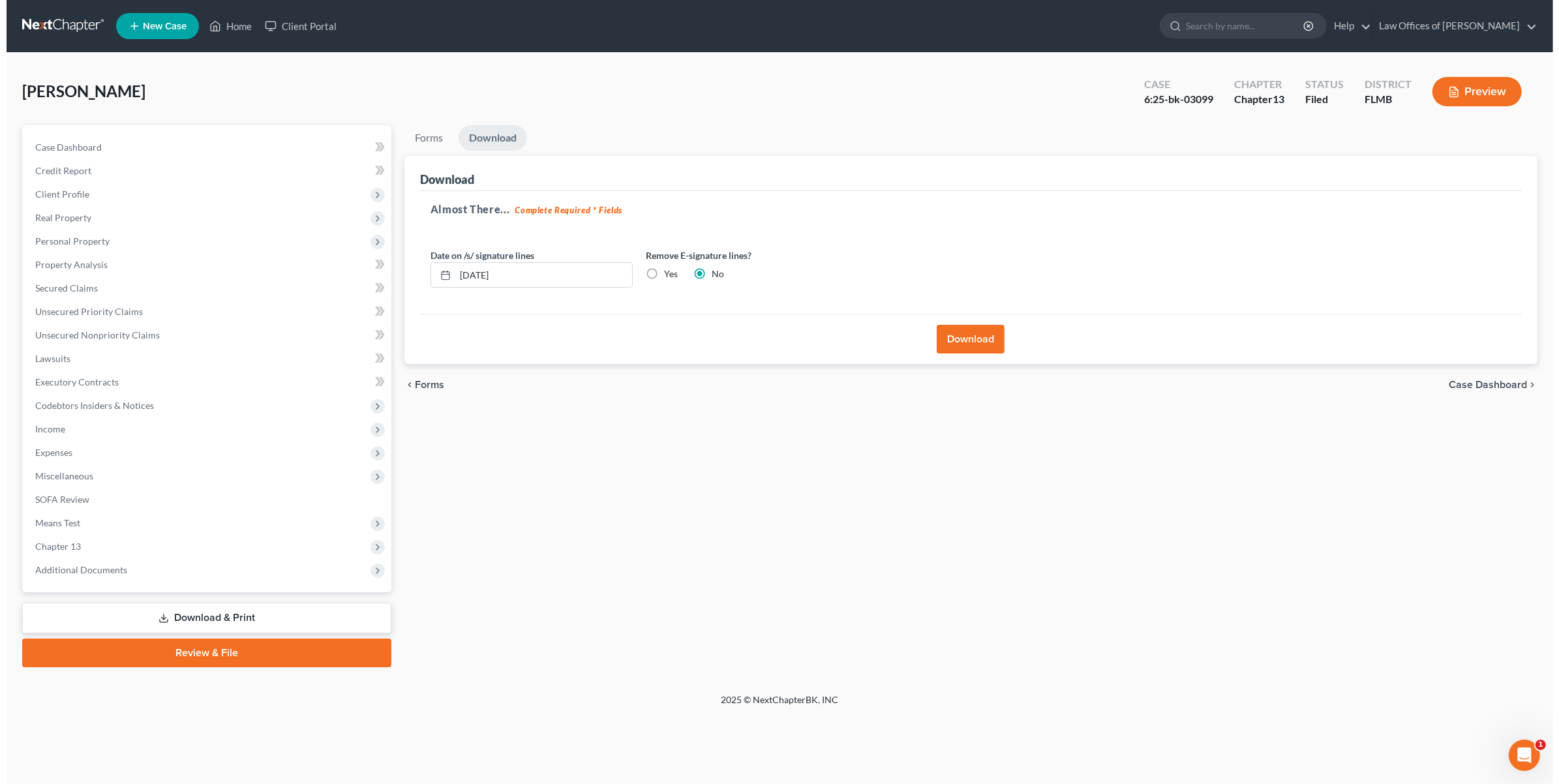
scroll to position [0, 0]
click at [957, 341] on button "Download" at bounding box center [972, 339] width 68 height 29
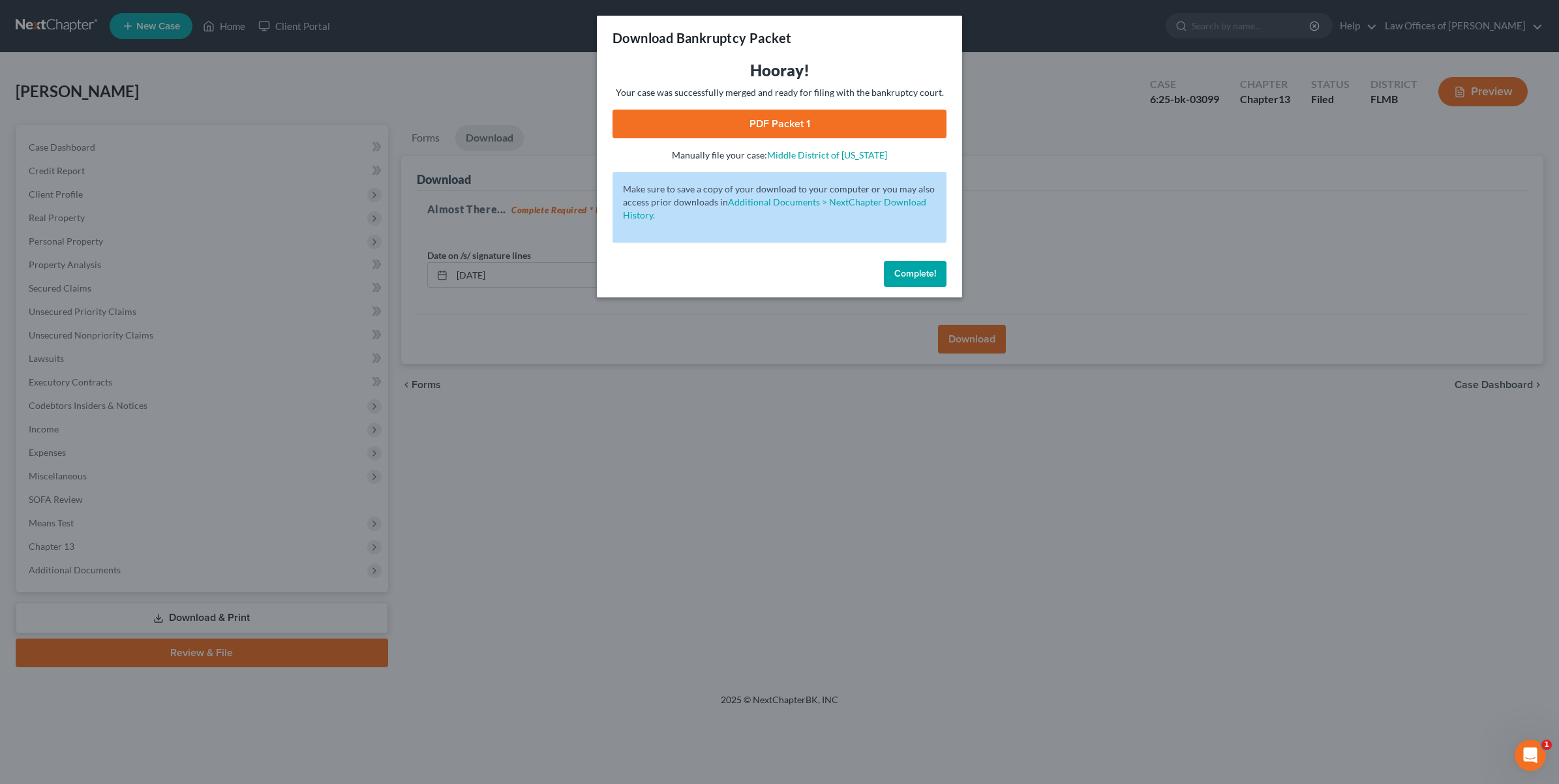
click at [887, 116] on link "PDF Packet 1" at bounding box center [780, 124] width 334 height 29
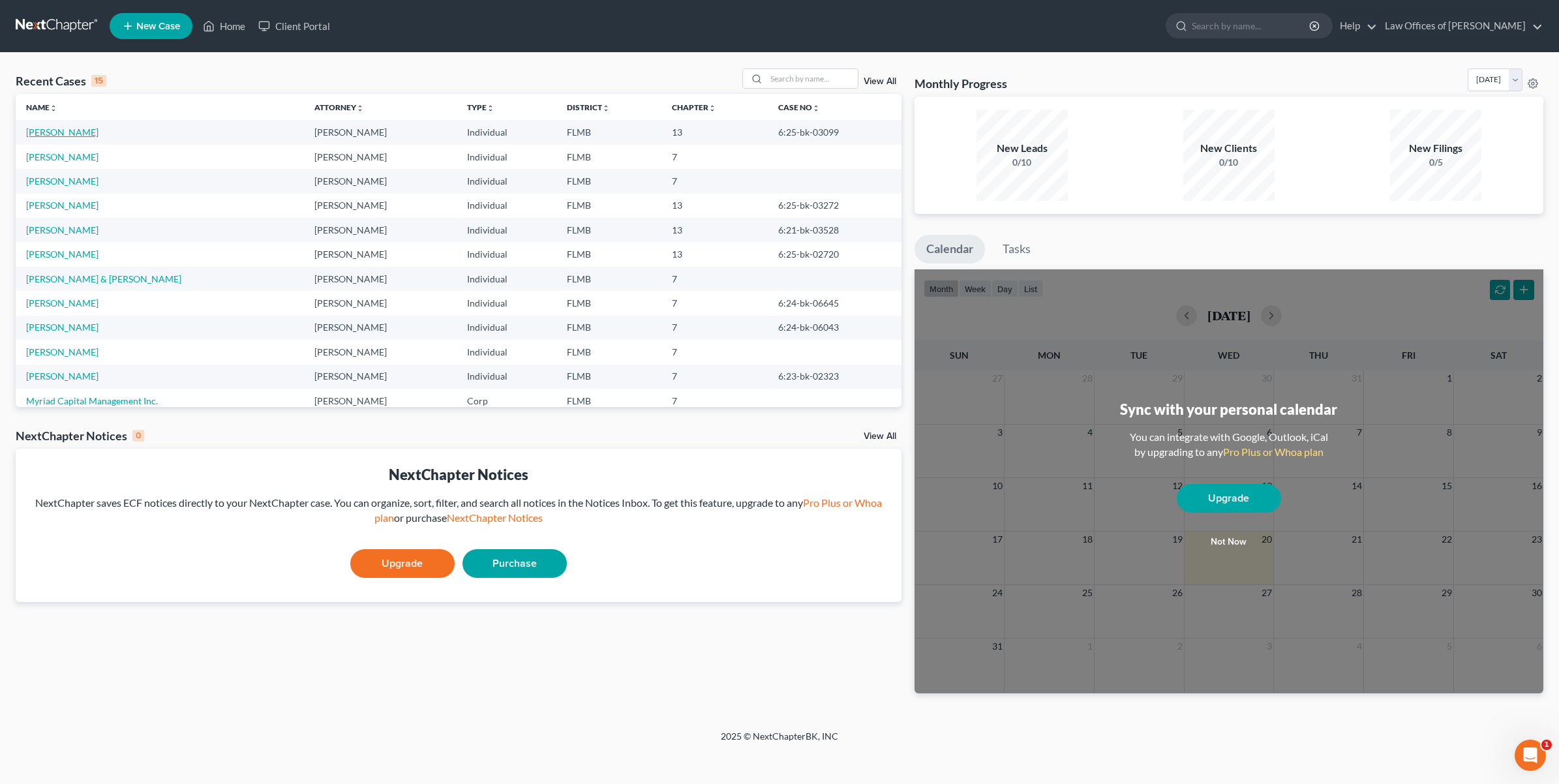
click at [51, 132] on link "[PERSON_NAME]" at bounding box center [62, 132] width 73 height 11
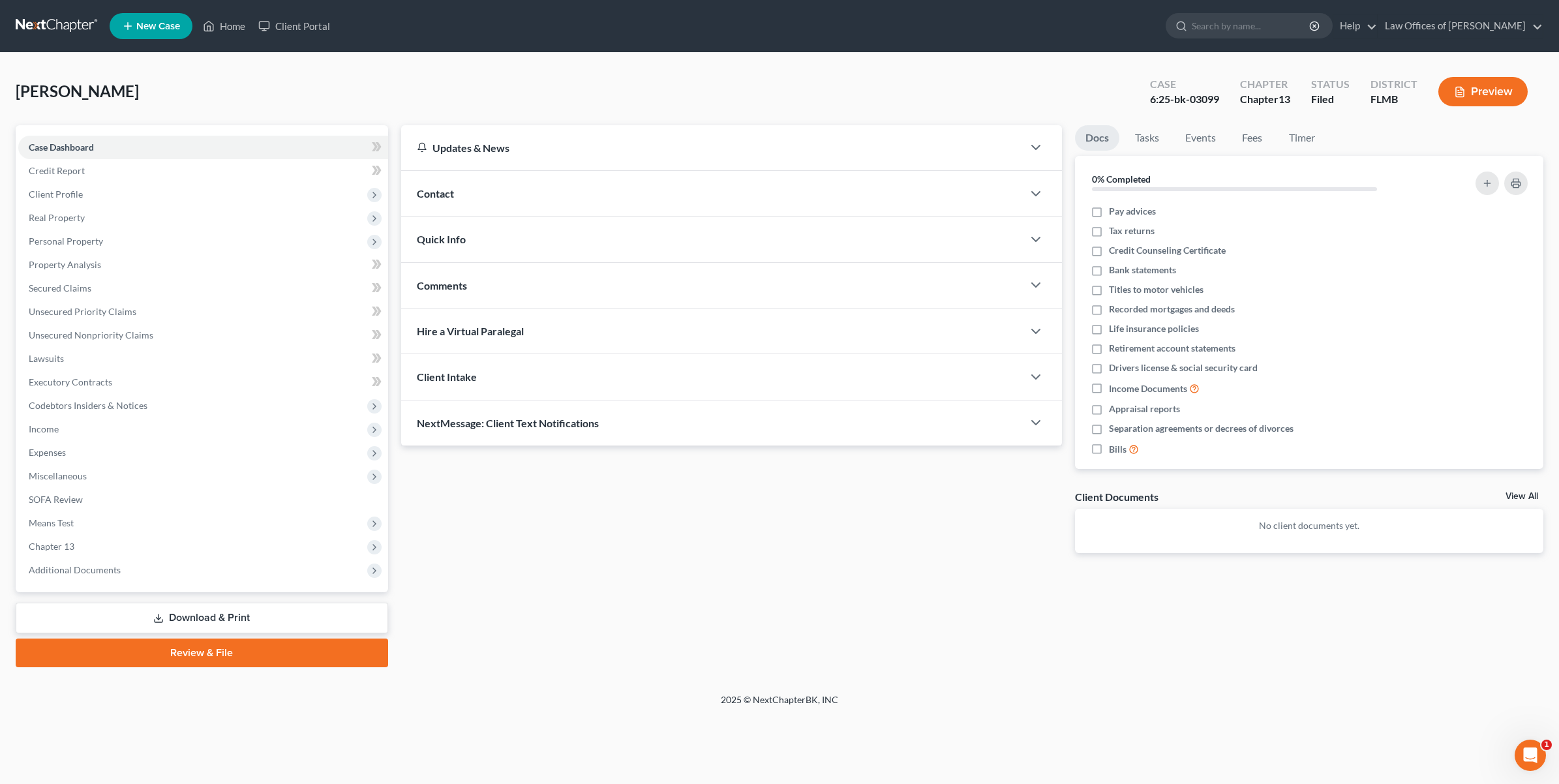
click at [187, 608] on link "Download & Print" at bounding box center [202, 617] width 373 height 31
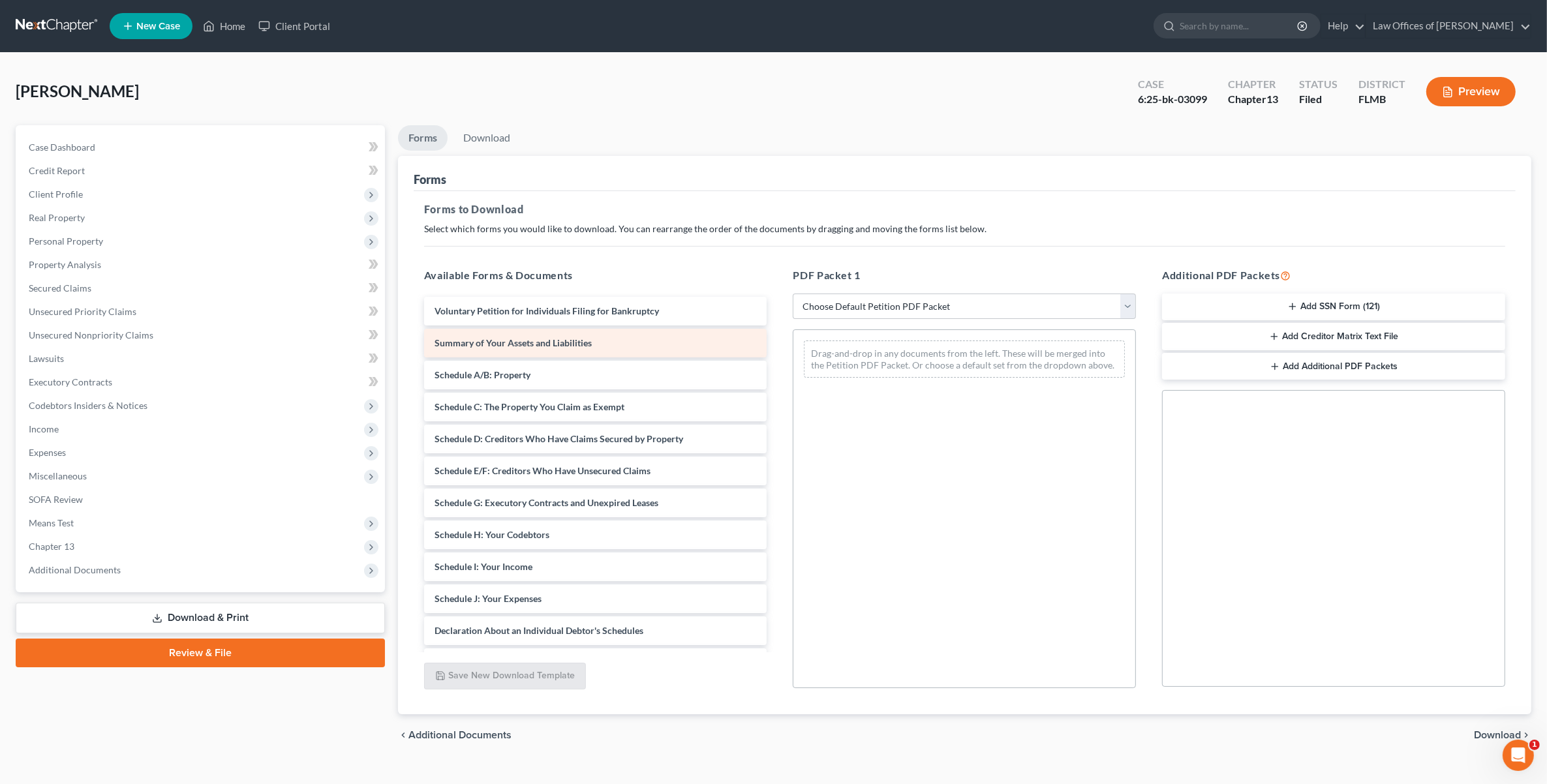
click at [614, 349] on div "Summary of Your Assets and Liabilities" at bounding box center [596, 343] width 343 height 29
click at [633, 343] on div "Voluntary Petition for Individuals Filing for Bankruptcy Summary of Your Assets…" at bounding box center [596, 567] width 364 height 540
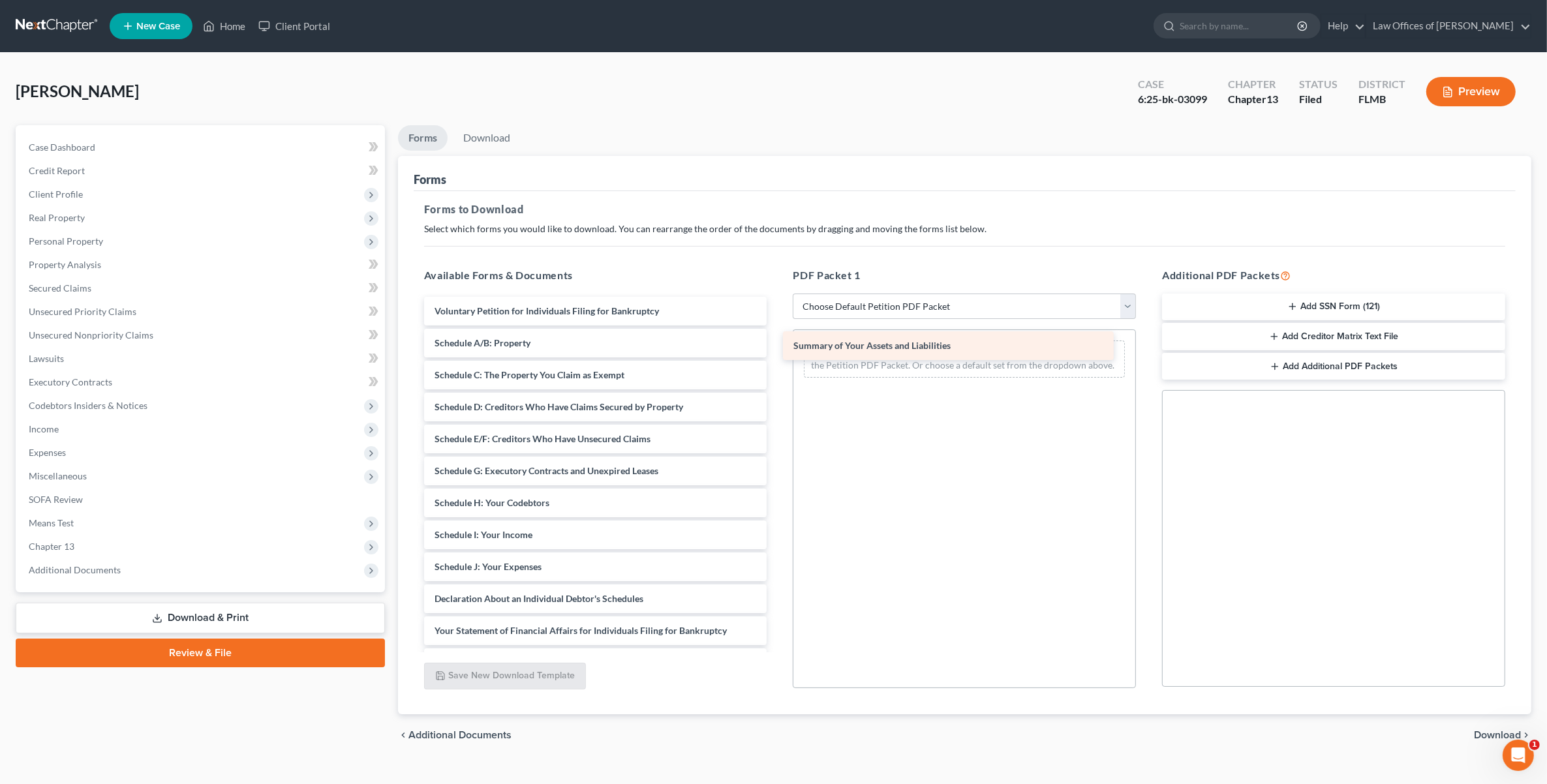
drag, startPoint x: 633, startPoint y: 343, endPoint x: 992, endPoint y: 346, distance: 359.0
click at [778, 346] on div "Summary of Your Assets and Liabilities Voluntary Petition for Individuals Filin…" at bounding box center [596, 551] width 364 height 508
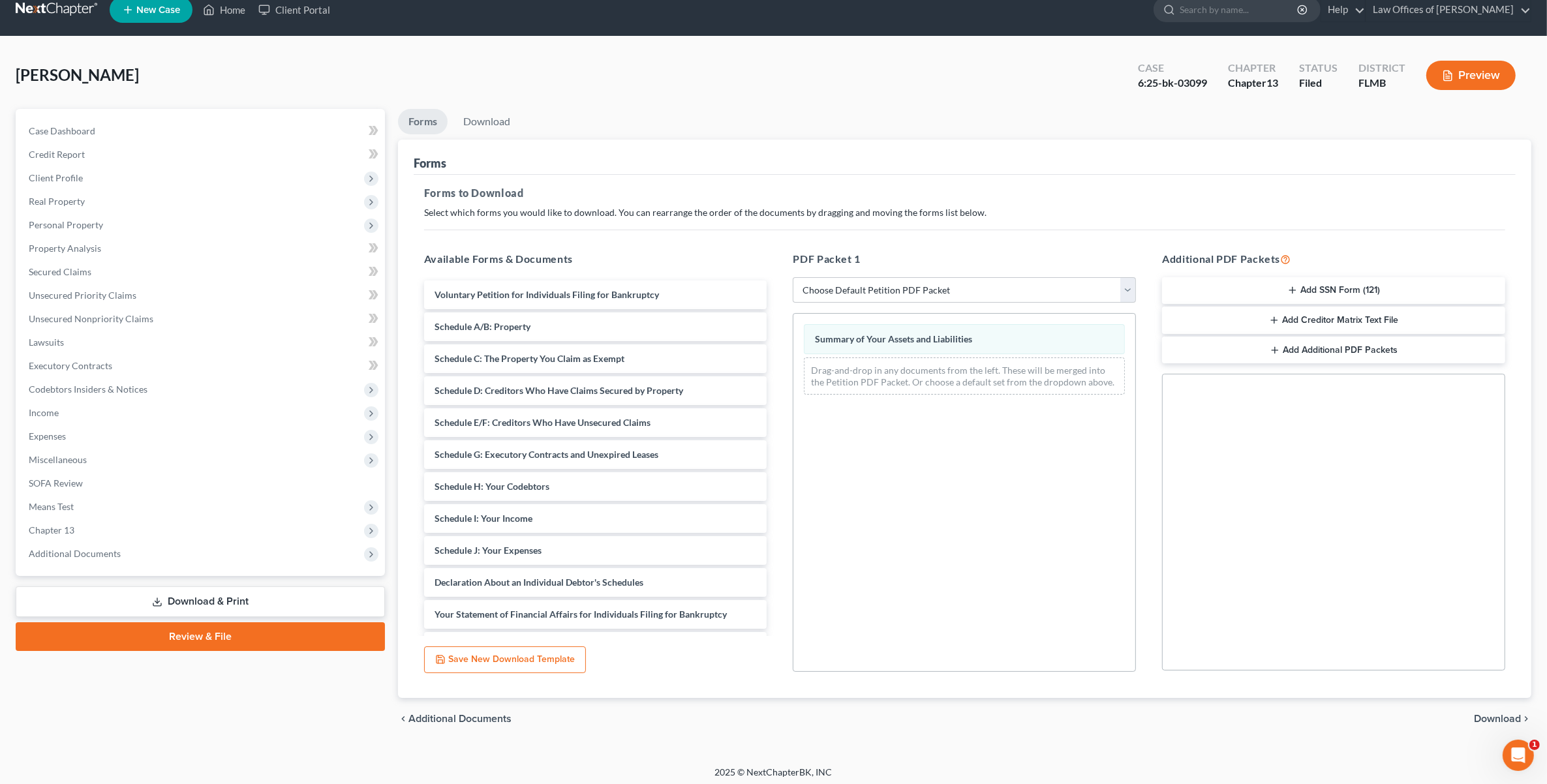
scroll to position [21, 0]
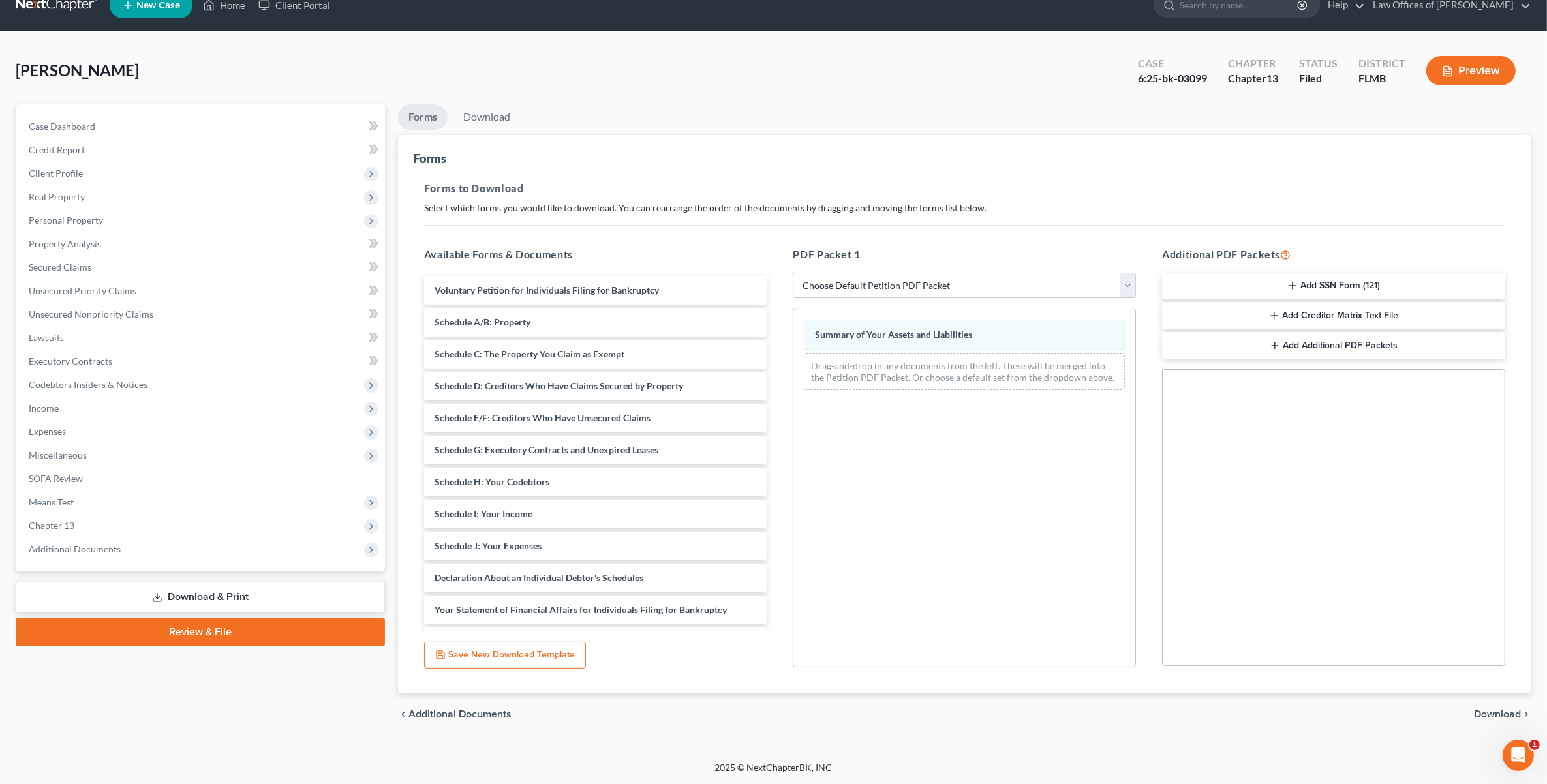
click at [1476, 714] on span "Download" at bounding box center [1497, 713] width 47 height 10
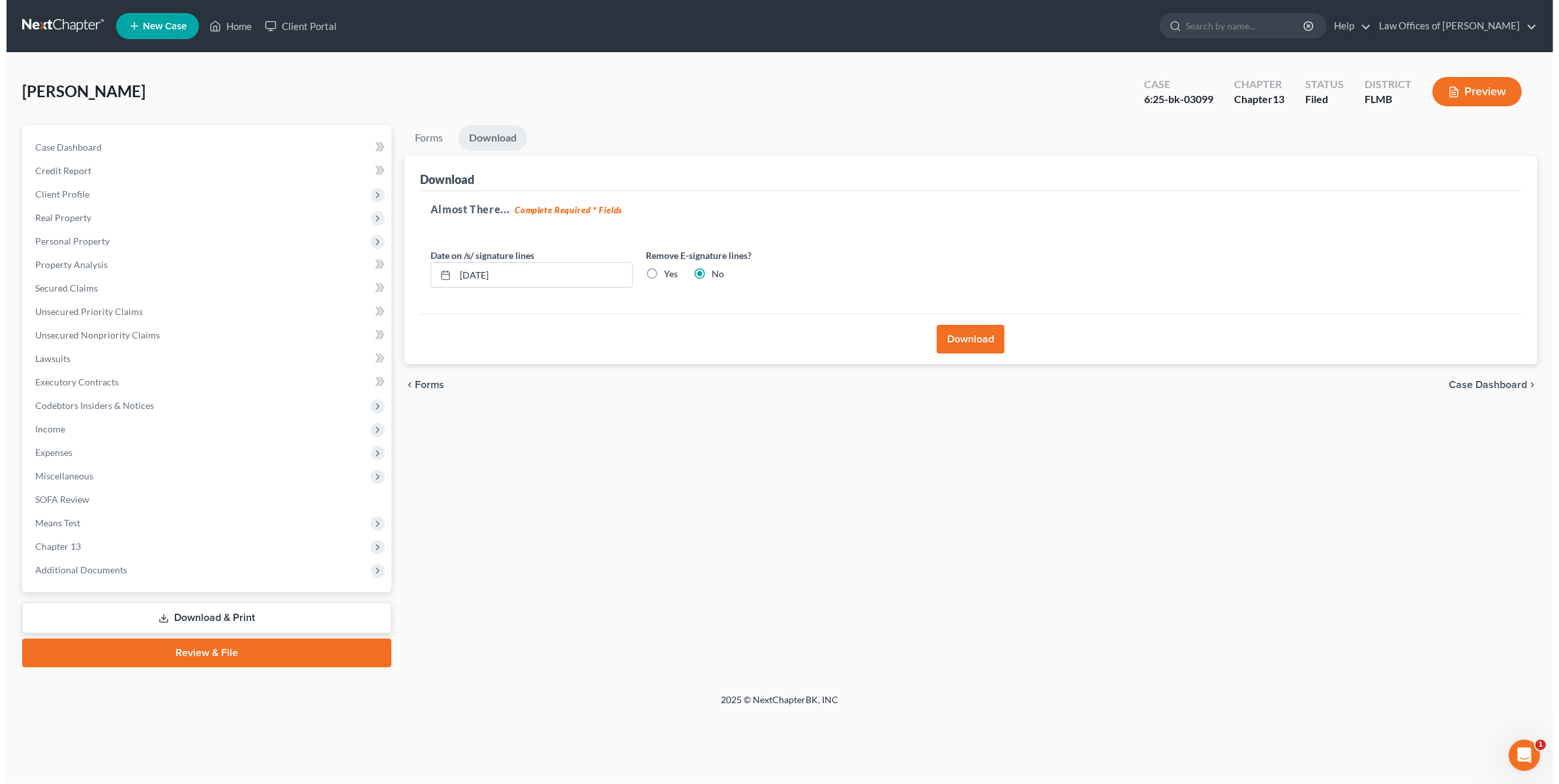
scroll to position [0, 0]
click at [997, 339] on button "Download" at bounding box center [972, 339] width 68 height 29
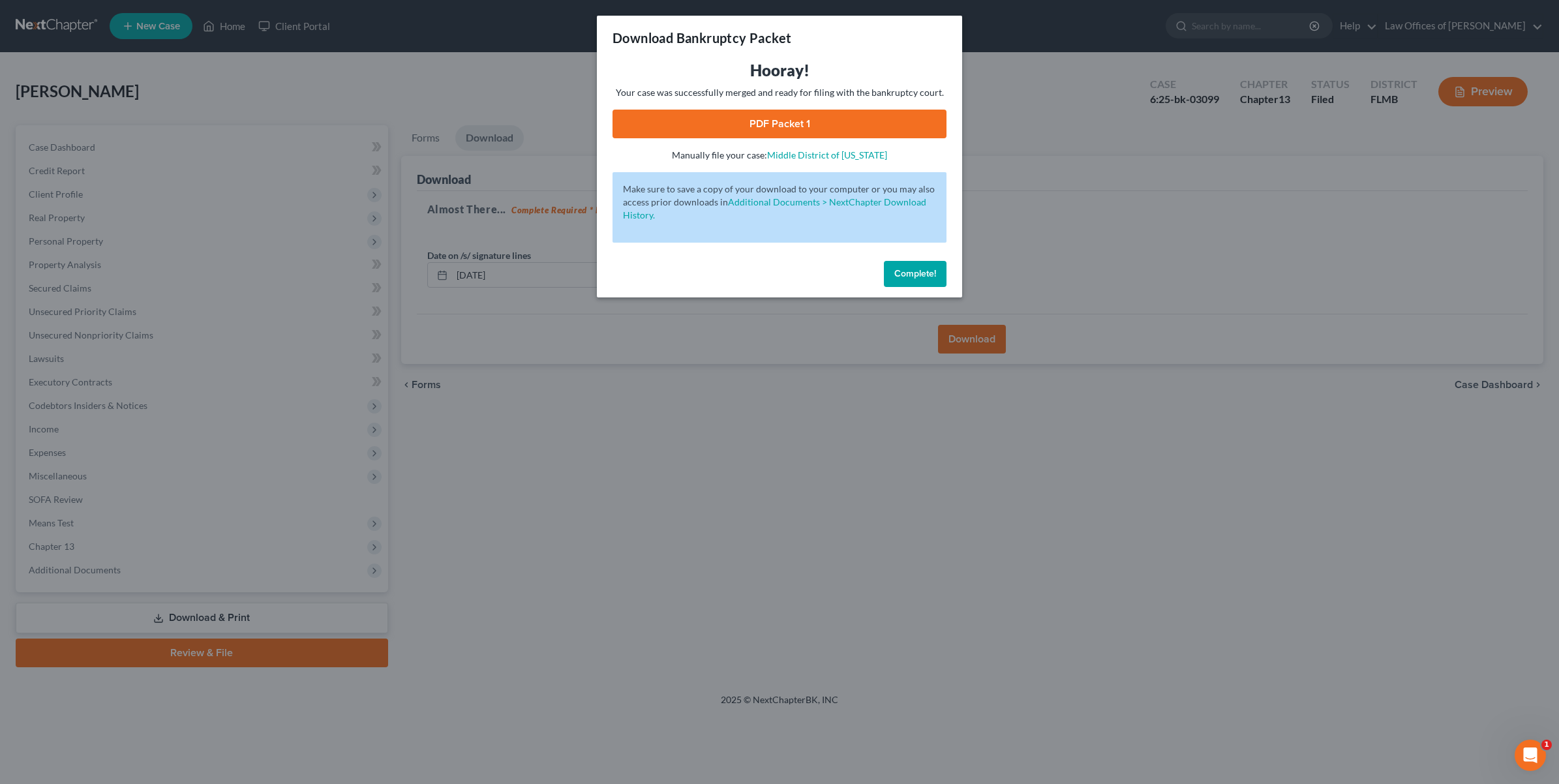
click at [828, 131] on link "PDF Packet 1" at bounding box center [780, 124] width 334 height 29
